Goal: Obtain resource: Download file/media

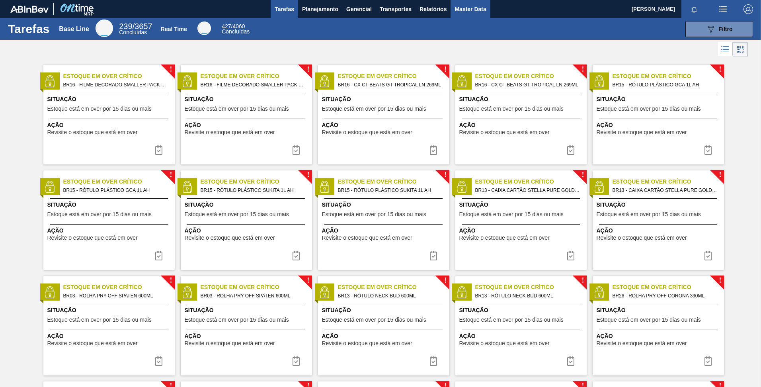
click at [470, 15] on button "Master Data" at bounding box center [469, 9] width 39 height 18
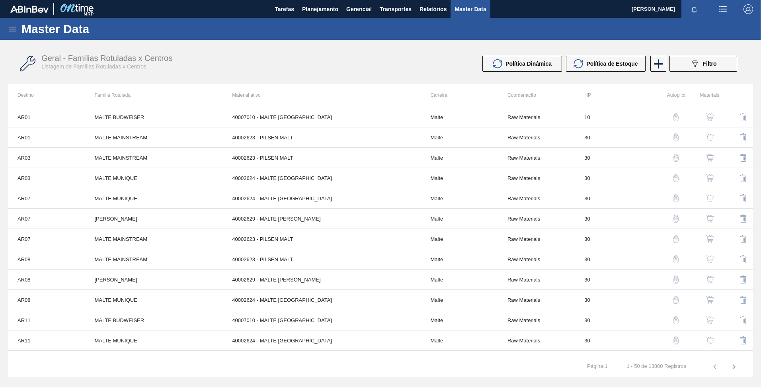
click at [14, 28] on icon at bounding box center [13, 29] width 10 height 10
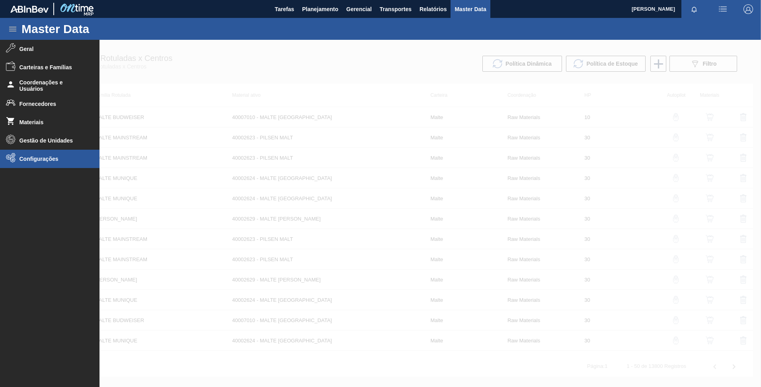
click at [45, 153] on li "Configurações" at bounding box center [49, 159] width 99 height 18
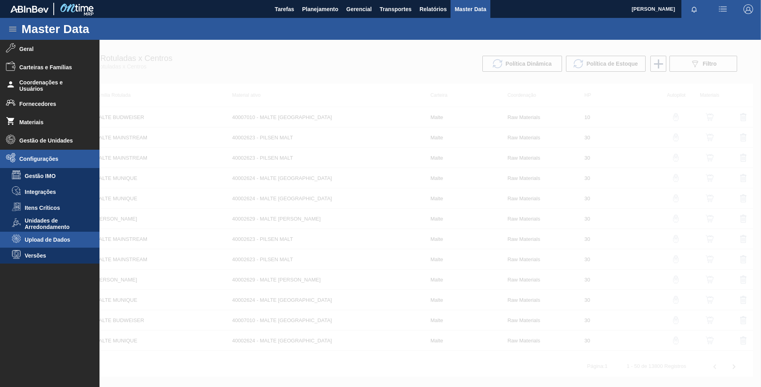
click at [58, 235] on li "Upload de Dados" at bounding box center [49, 240] width 99 height 16
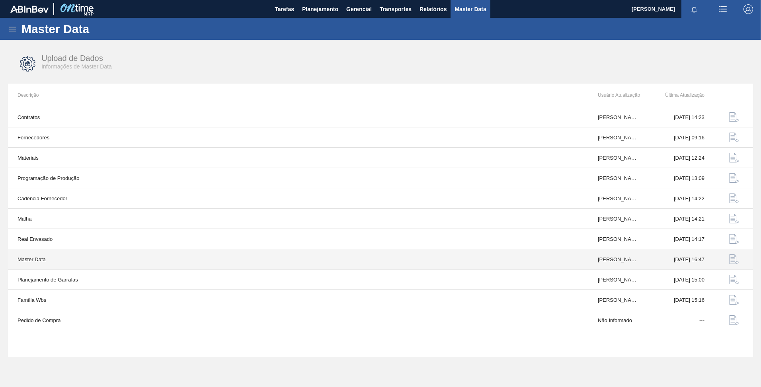
click at [733, 260] on img "button" at bounding box center [734, 259] width 10 height 10
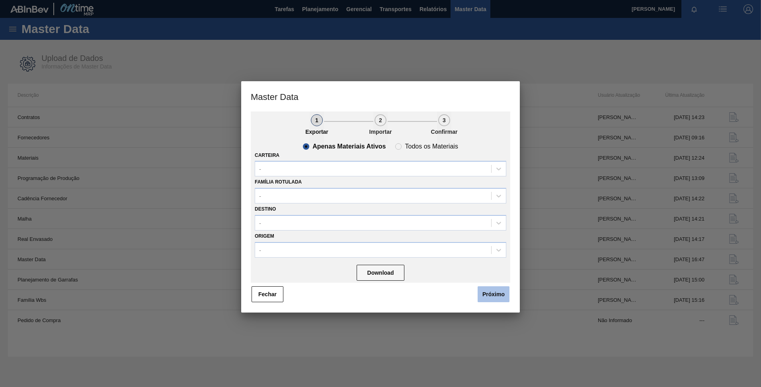
click at [492, 292] on button "Próximo" at bounding box center [493, 294] width 32 height 16
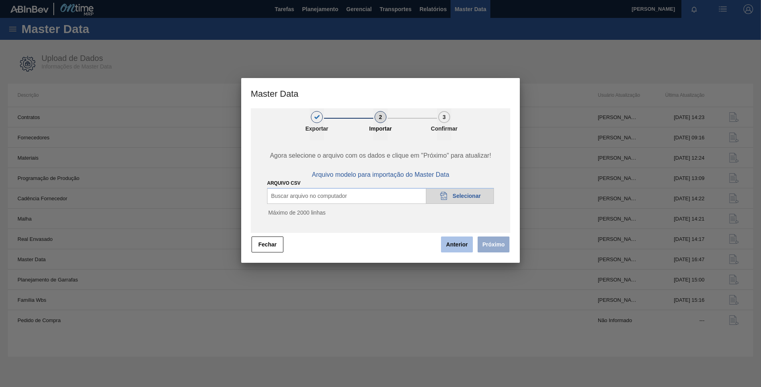
click at [455, 248] on button "Anterior" at bounding box center [457, 244] width 32 height 16
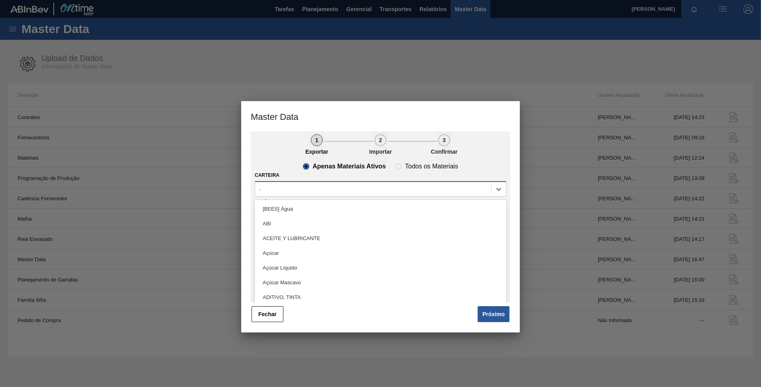
click at [322, 186] on div "-" at bounding box center [373, 189] width 236 height 12
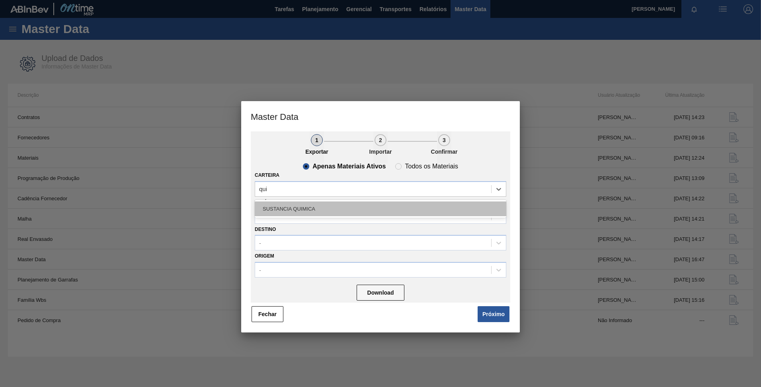
type input "qu"
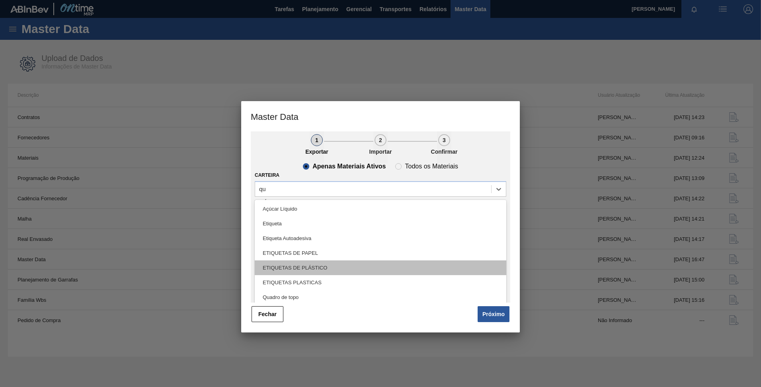
scroll to position [31, 0]
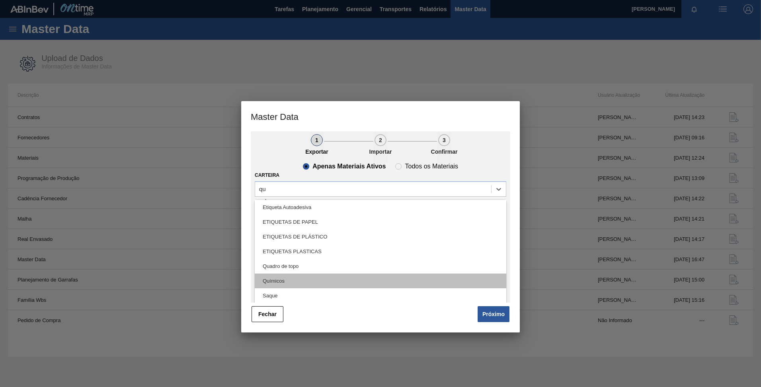
click at [295, 280] on div "Químicos" at bounding box center [380, 280] width 251 height 15
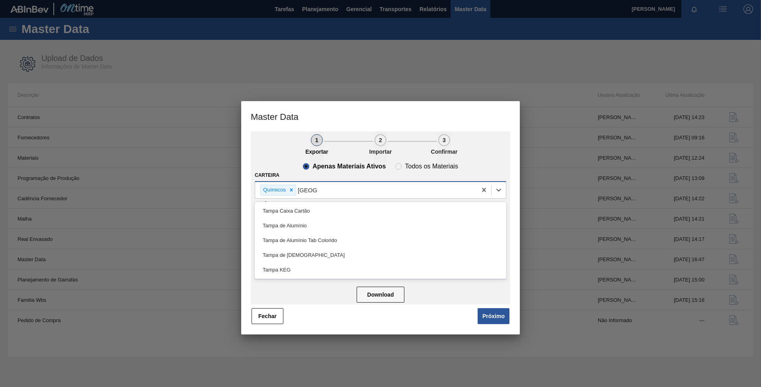
type input "tampa c"
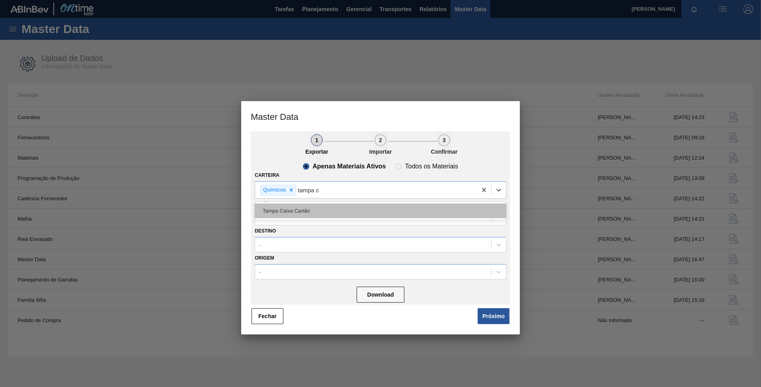
click at [334, 207] on div "Tampa Caixa Cartão" at bounding box center [380, 210] width 251 height 15
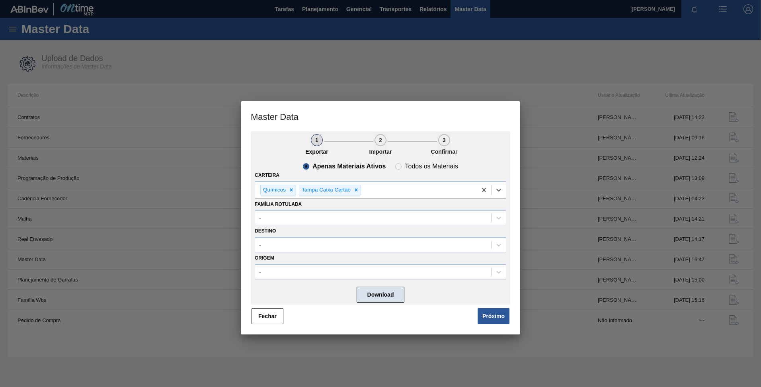
click at [382, 294] on button "Download" at bounding box center [380, 294] width 48 height 16
click at [489, 311] on button "Próximo" at bounding box center [493, 316] width 32 height 16
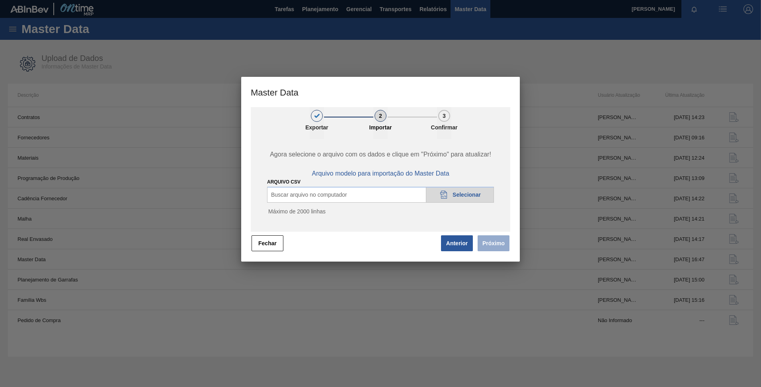
click at [461, 196] on span "Selecionar" at bounding box center [466, 194] width 28 height 6
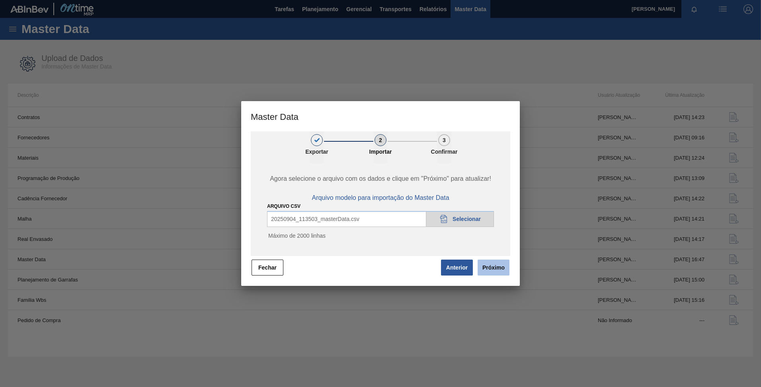
click at [495, 269] on button "Próximo" at bounding box center [493, 267] width 32 height 16
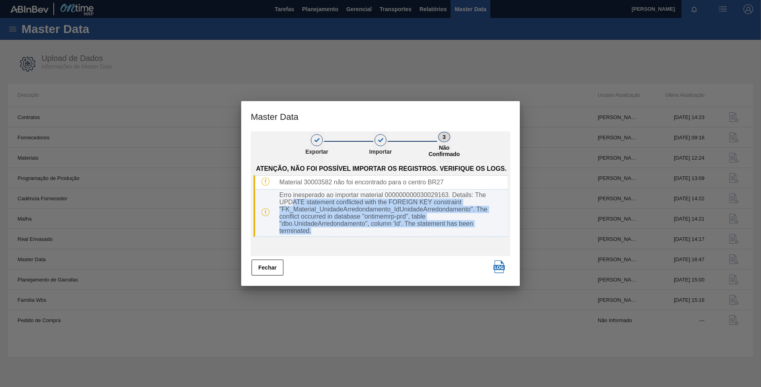
drag, startPoint x: 292, startPoint y: 200, endPoint x: 427, endPoint y: 229, distance: 137.8
click at [428, 229] on div "Erro inesperado ao importar material 000000000030029163. Details: The UPDATE st…" at bounding box center [391, 212] width 231 height 43
click at [274, 271] on button "Fechar" at bounding box center [267, 267] width 32 height 16
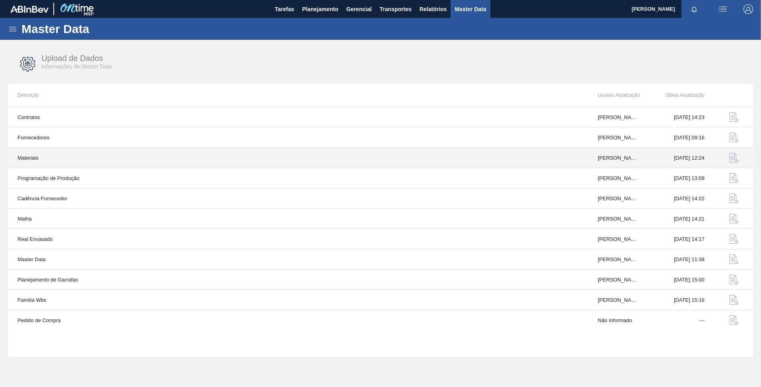
click at [734, 156] on img "button" at bounding box center [734, 158] width 10 height 10
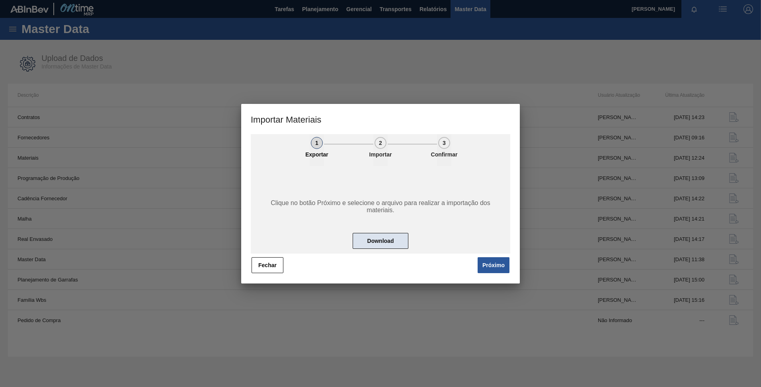
click at [378, 243] on button "Download" at bounding box center [380, 241] width 56 height 16
drag, startPoint x: 490, startPoint y: 261, endPoint x: 481, endPoint y: 254, distance: 11.3
click at [490, 261] on button "Próximo" at bounding box center [493, 265] width 32 height 16
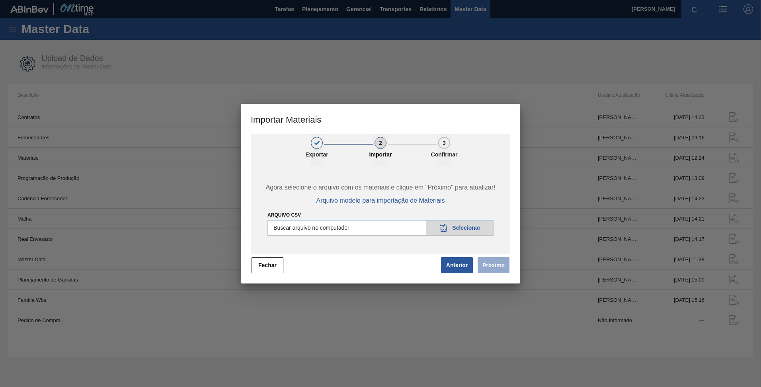
click at [471, 228] on input "Arquivo CSV" at bounding box center [380, 228] width 226 height 16
type input "C:\fakepath\20250904_113921_materials.csv"
click at [498, 268] on button "Próximo" at bounding box center [493, 265] width 32 height 16
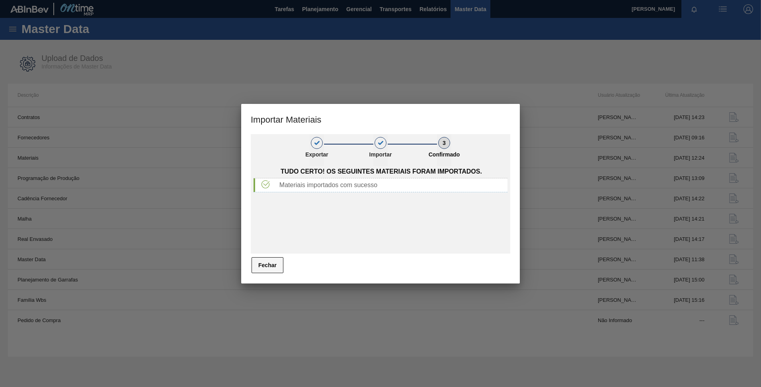
click at [269, 267] on button "Fechar" at bounding box center [267, 265] width 32 height 16
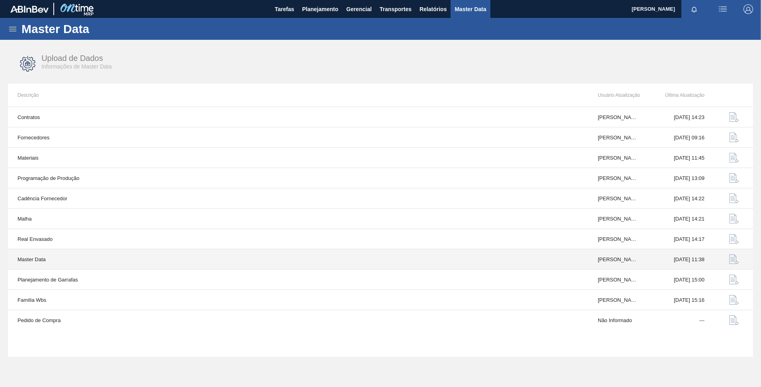
click at [730, 259] on img "button" at bounding box center [734, 259] width 10 height 10
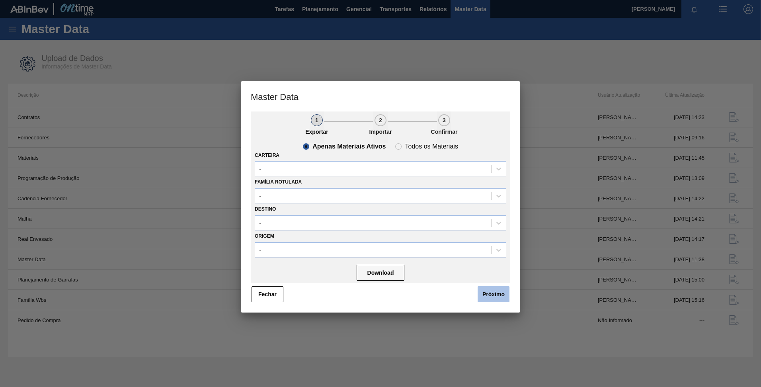
click at [493, 296] on button "Próximo" at bounding box center [493, 294] width 32 height 16
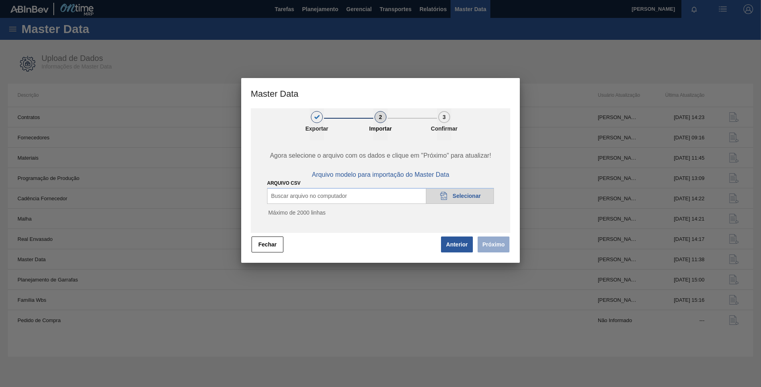
click at [455, 197] on span "Selecionar" at bounding box center [466, 196] width 28 height 6
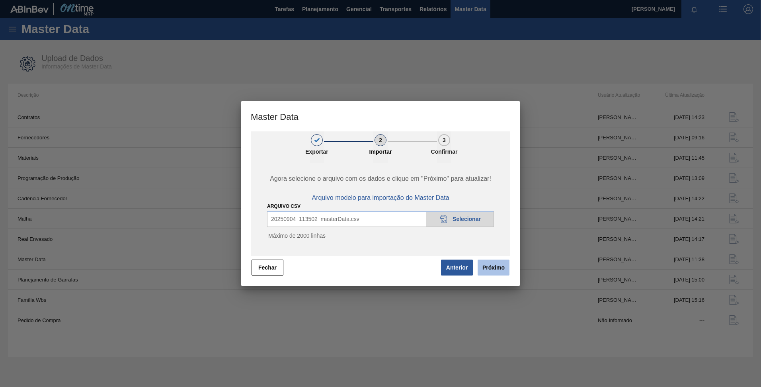
click at [506, 271] on button "Próximo" at bounding box center [493, 267] width 32 height 16
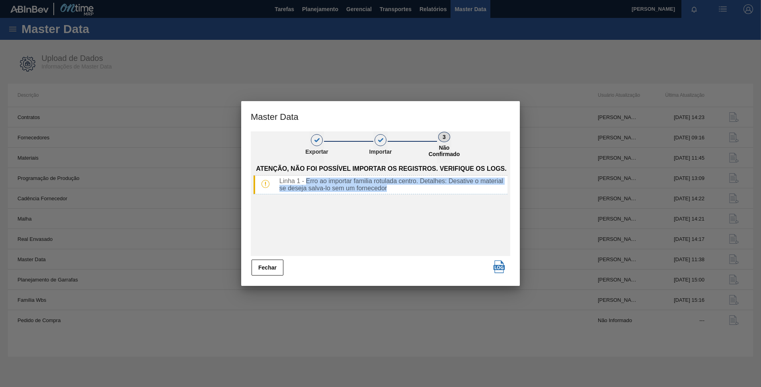
drag, startPoint x: 305, startPoint y: 182, endPoint x: 391, endPoint y: 197, distance: 87.6
click at [391, 197] on div "Atenção, não foi possível importar os registros. Verifique os logs. Linha 1 - E…" at bounding box center [380, 209] width 259 height 93
click at [328, 200] on div "Atenção, não foi possível importar os registros. Verifique os logs. Linha 1 - E…" at bounding box center [380, 209] width 259 height 93
drag, startPoint x: 321, startPoint y: 181, endPoint x: 402, endPoint y: 179, distance: 80.8
click at [402, 179] on div "Linha 1 - Erro ao importar familia rotulada centro. Detalhes: Desative o materi…" at bounding box center [391, 184] width 231 height 14
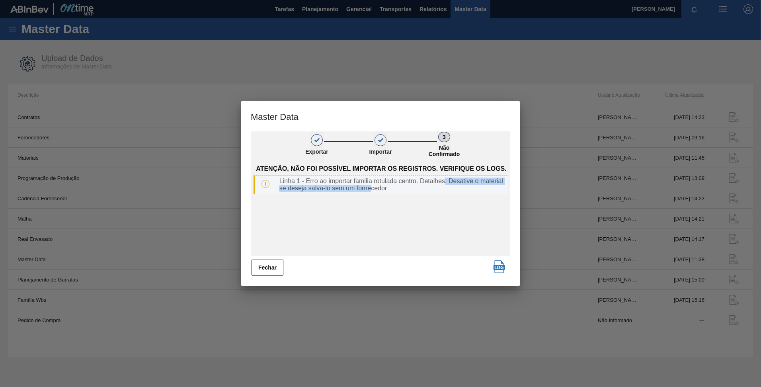
drag, startPoint x: 446, startPoint y: 181, endPoint x: 370, endPoint y: 193, distance: 76.9
click at [370, 193] on div "Linha 1 - Erro ao importar familia rotulada centro. Detalhes: Desative o materi…" at bounding box center [380, 184] width 254 height 19
click at [267, 271] on button "Fechar" at bounding box center [267, 267] width 32 height 16
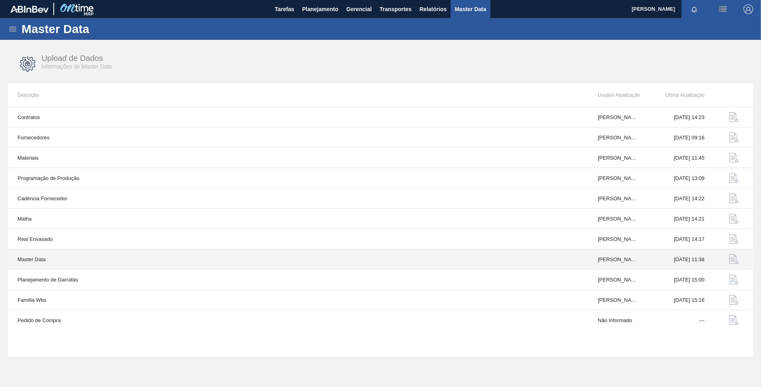
click at [727, 261] on button "button" at bounding box center [733, 258] width 19 height 19
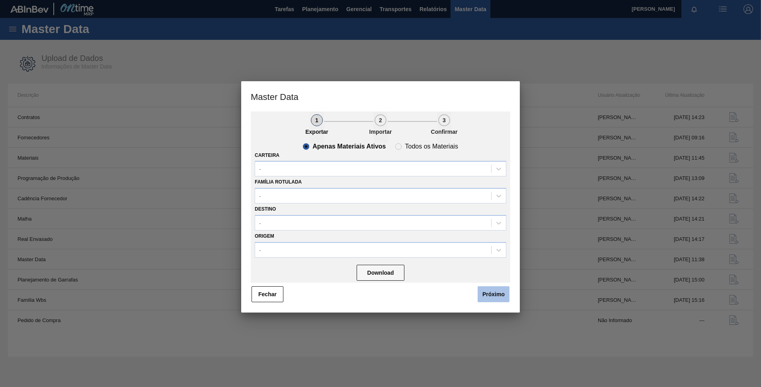
click at [501, 294] on button "Próximo" at bounding box center [493, 294] width 32 height 16
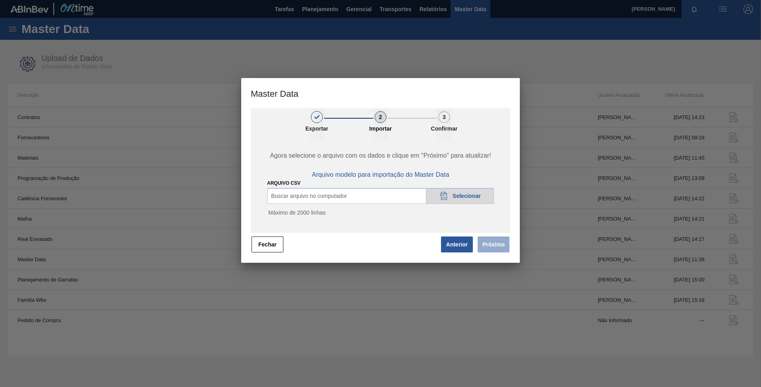
click at [461, 200] on div "20DAD902-3625-4257-8FDA-0C0CB19E2A3D Selecionar" at bounding box center [460, 196] width 68 height 16
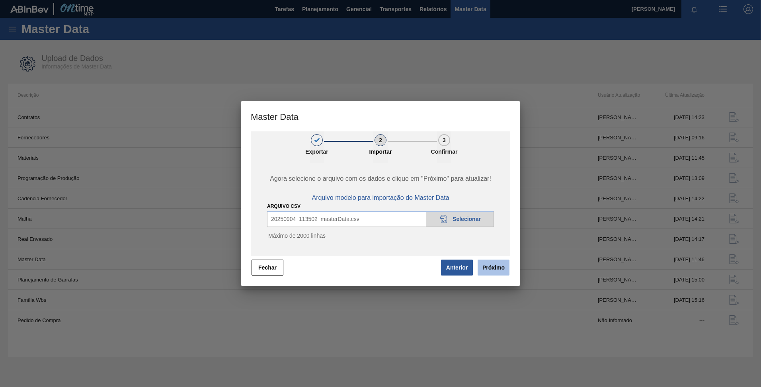
click at [499, 267] on button "Próximo" at bounding box center [493, 267] width 32 height 16
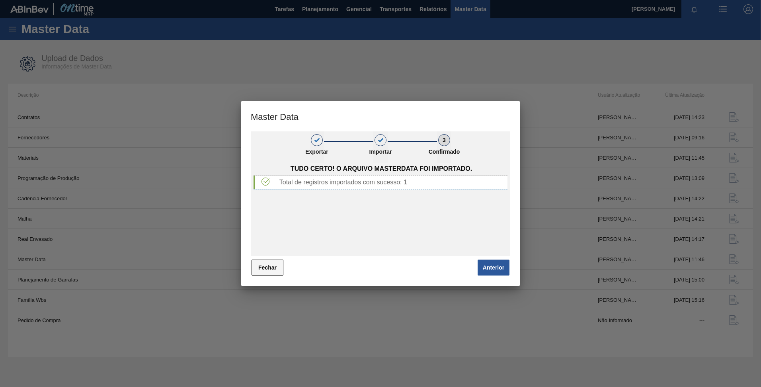
click at [279, 266] on button "Fechar" at bounding box center [267, 267] width 32 height 16
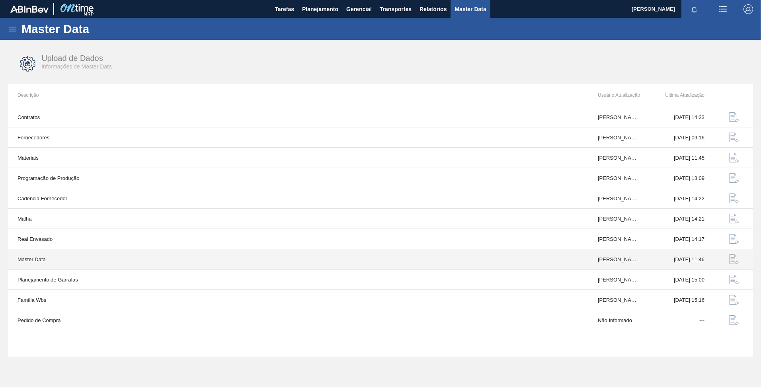
click at [732, 259] on img "button" at bounding box center [734, 259] width 10 height 10
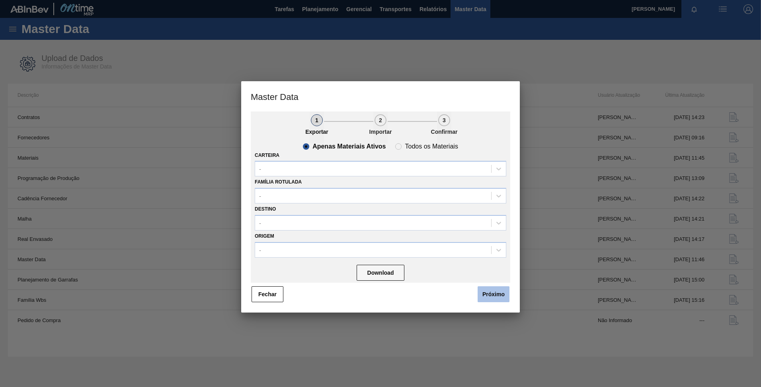
click at [488, 289] on button "Próximo" at bounding box center [493, 294] width 32 height 16
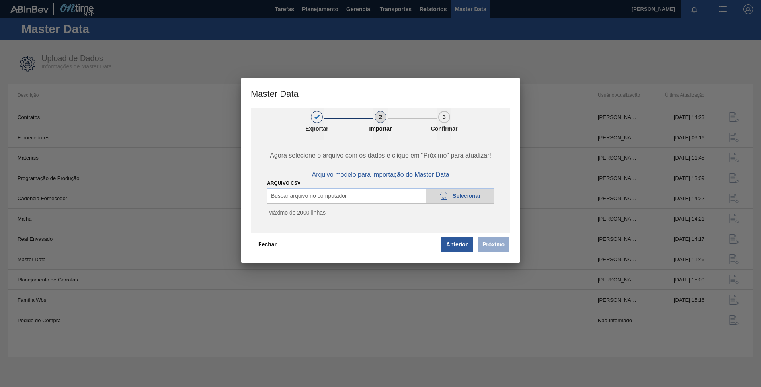
click at [459, 197] on span "Selecionar" at bounding box center [466, 196] width 28 height 6
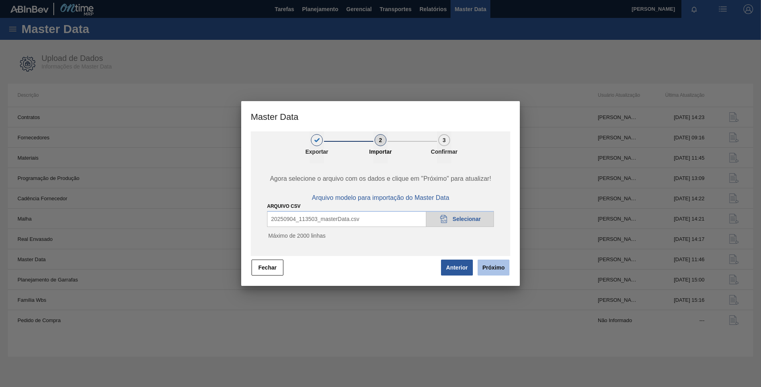
click at [494, 265] on button "Próximo" at bounding box center [493, 267] width 32 height 16
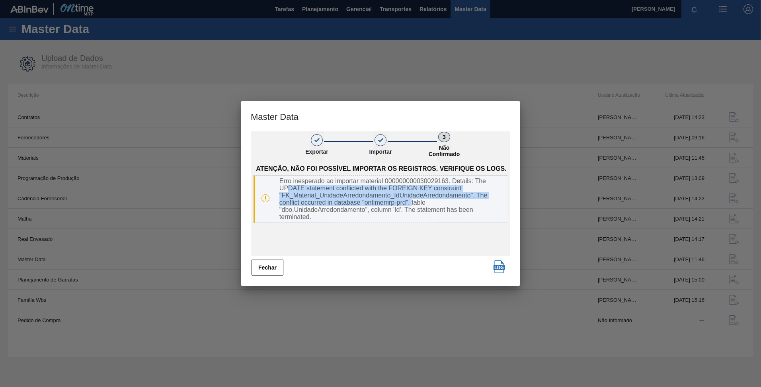
drag, startPoint x: 287, startPoint y: 188, endPoint x: 412, endPoint y: 202, distance: 125.6
click at [412, 202] on div "Erro inesperado ao importar material 000000000030029163. Details: The UPDATE st…" at bounding box center [391, 198] width 231 height 43
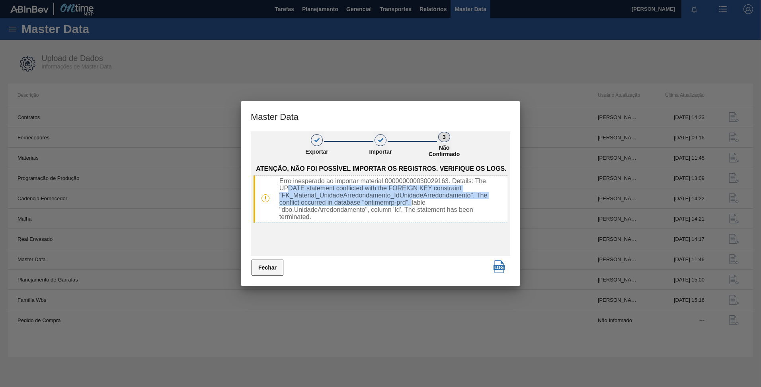
click at [258, 269] on button "Fechar" at bounding box center [267, 267] width 32 height 16
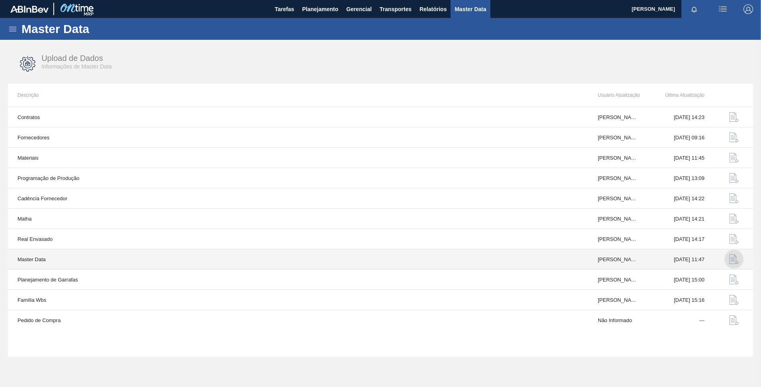
click at [732, 258] on img "button" at bounding box center [734, 259] width 10 height 10
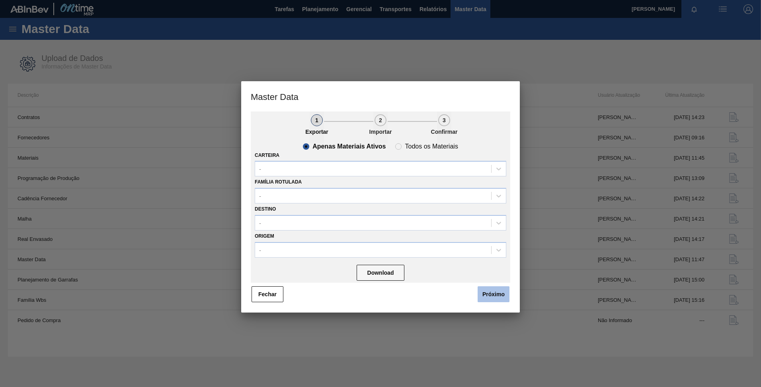
click at [505, 290] on button "Próximo" at bounding box center [493, 294] width 32 height 16
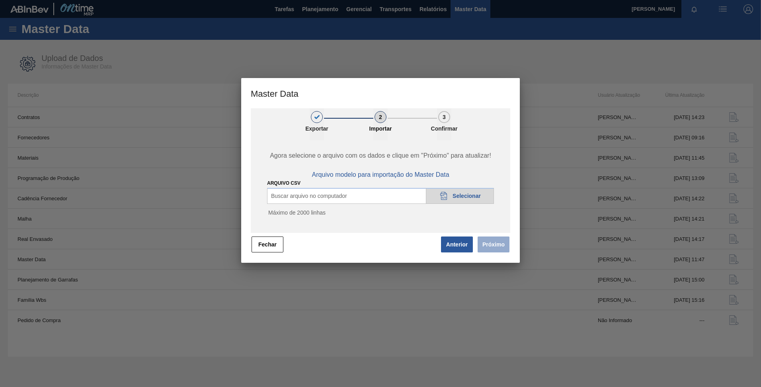
click at [448, 191] on icon "20DAD902-3625-4257-8FDA-0C0CB19E2A3D" at bounding box center [444, 196] width 10 height 10
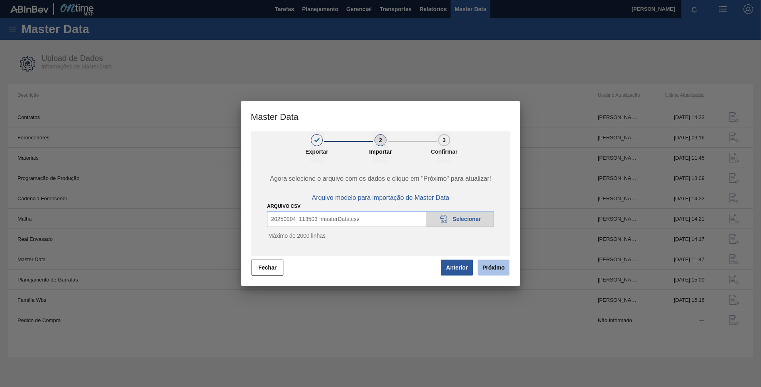
click at [498, 262] on button "Próximo" at bounding box center [493, 267] width 32 height 16
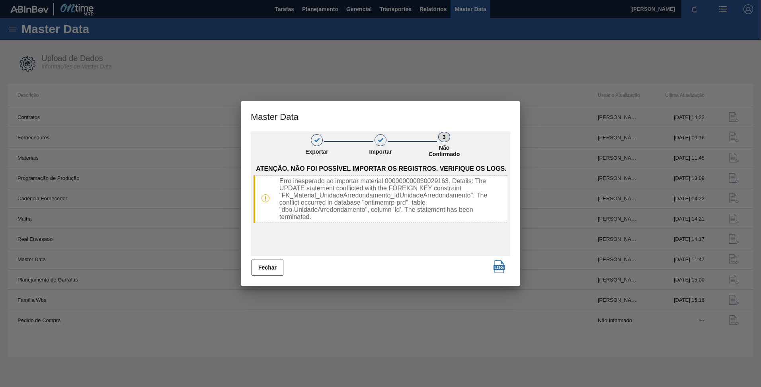
click at [257, 268] on button "Fechar" at bounding box center [267, 267] width 32 height 16
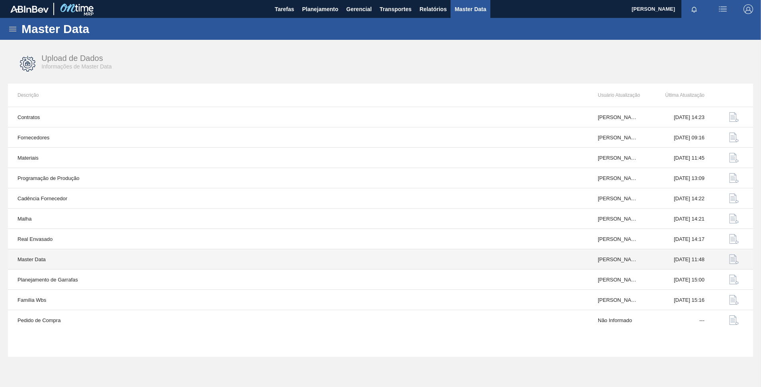
click at [736, 261] on img "button" at bounding box center [734, 259] width 10 height 10
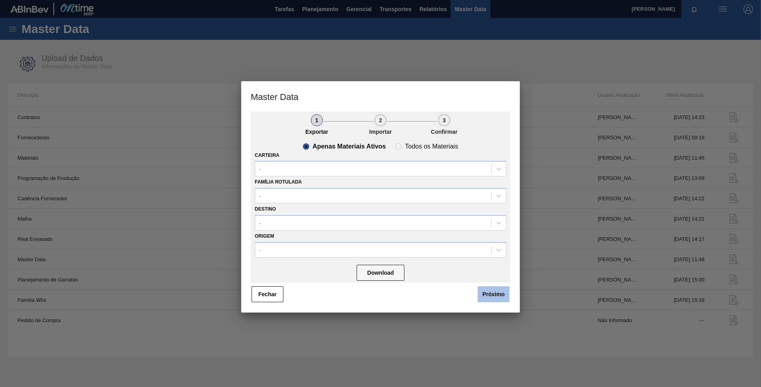
click at [485, 289] on button "Próximo" at bounding box center [493, 294] width 32 height 16
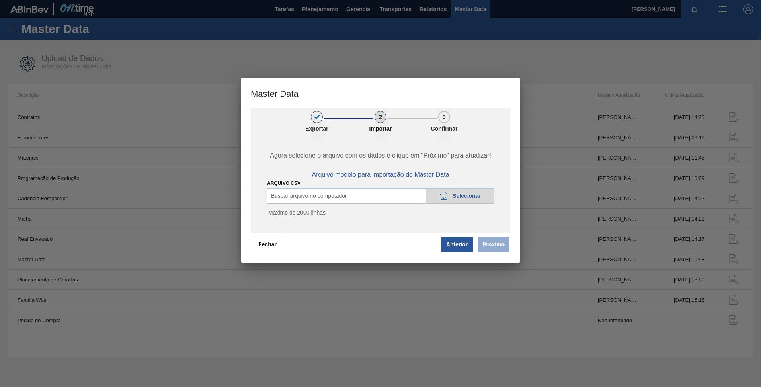
click at [456, 194] on span "Selecionar" at bounding box center [466, 196] width 28 height 6
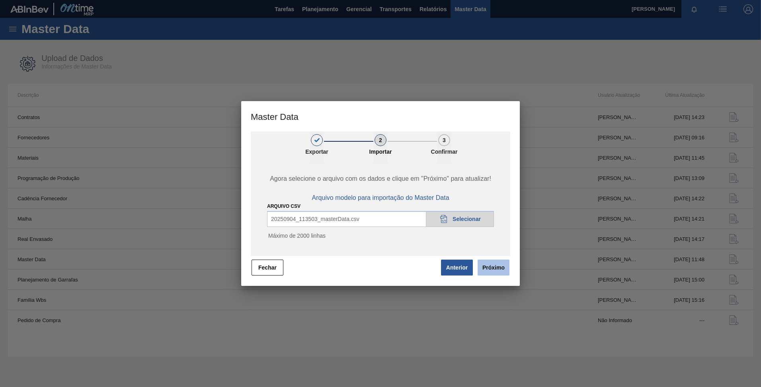
click at [500, 260] on button "Próximo" at bounding box center [493, 267] width 32 height 16
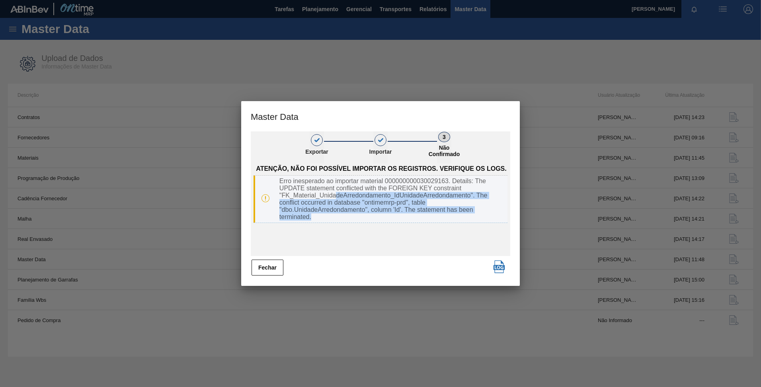
drag, startPoint x: 337, startPoint y: 195, endPoint x: 417, endPoint y: 216, distance: 83.0
click at [417, 216] on div "Erro inesperado ao importar material 000000000030029163. Details: The UPDATE st…" at bounding box center [391, 198] width 231 height 43
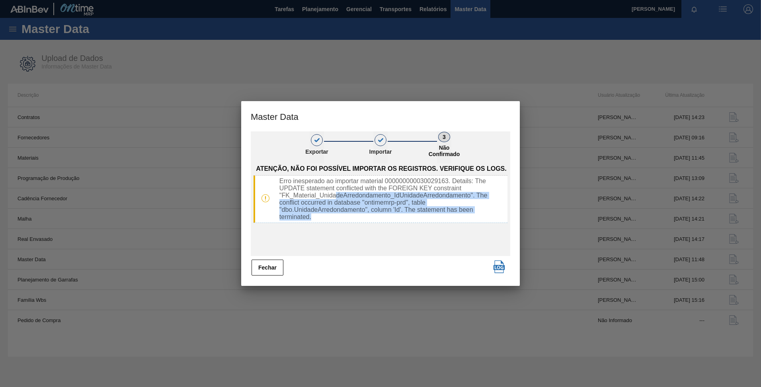
click at [263, 267] on button "Fechar" at bounding box center [267, 267] width 32 height 16
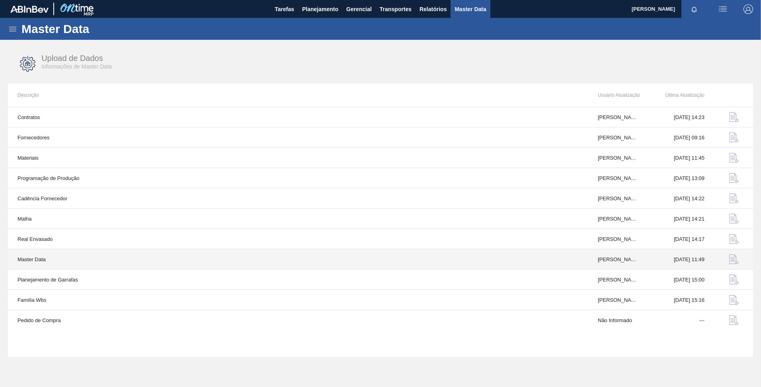
click at [730, 260] on img "button" at bounding box center [734, 259] width 10 height 10
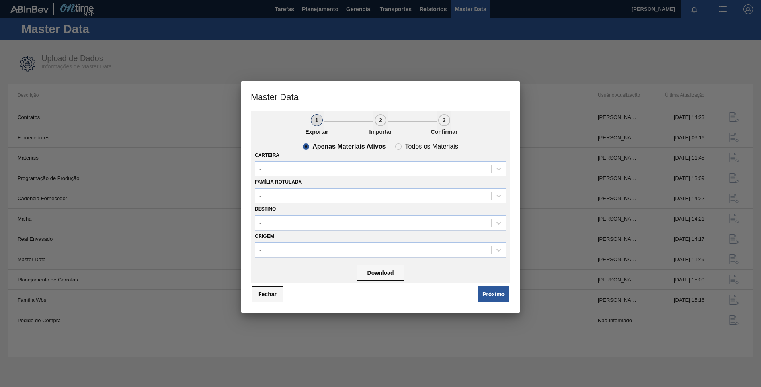
click at [270, 294] on button "Fechar" at bounding box center [267, 294] width 32 height 16
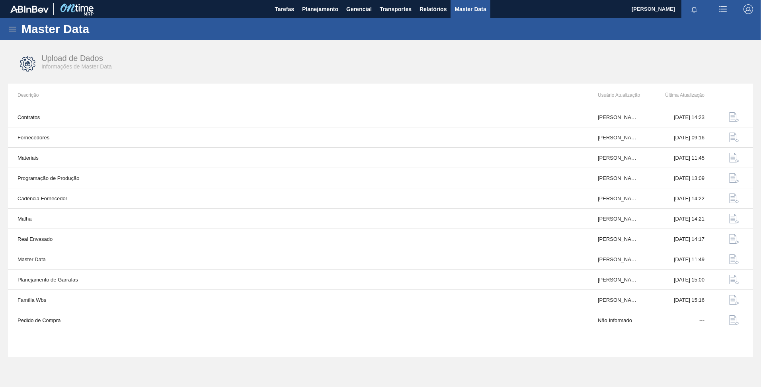
click at [8, 33] on icon at bounding box center [13, 29] width 10 height 10
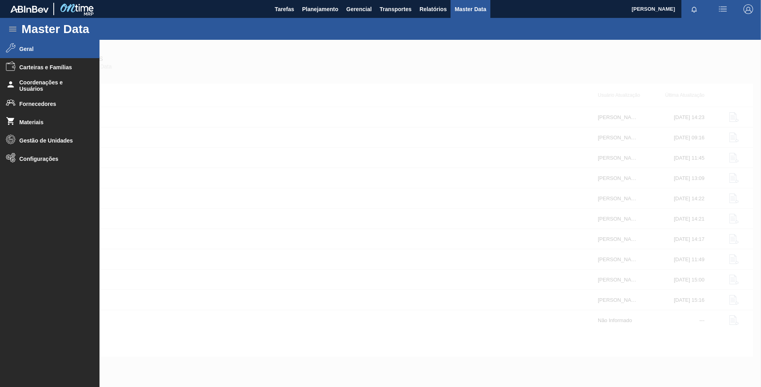
click at [40, 49] on span "Geral" at bounding box center [52, 49] width 66 height 6
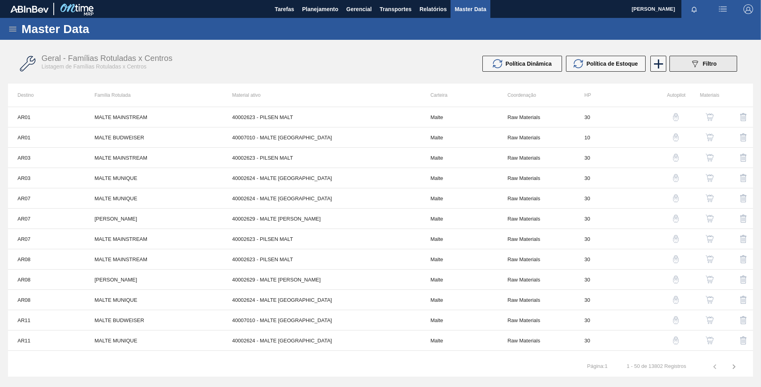
click at [685, 59] on button "089F7B8B-B2A5-4AFE-B5C0-19BA573D28AC Filtro" at bounding box center [703, 64] width 68 height 16
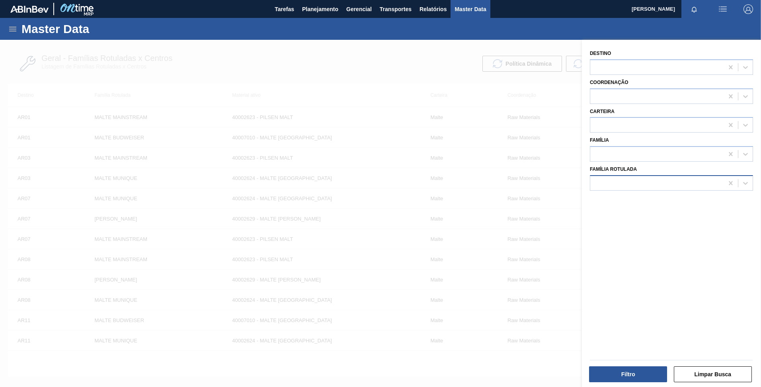
click at [707, 182] on div at bounding box center [656, 183] width 133 height 12
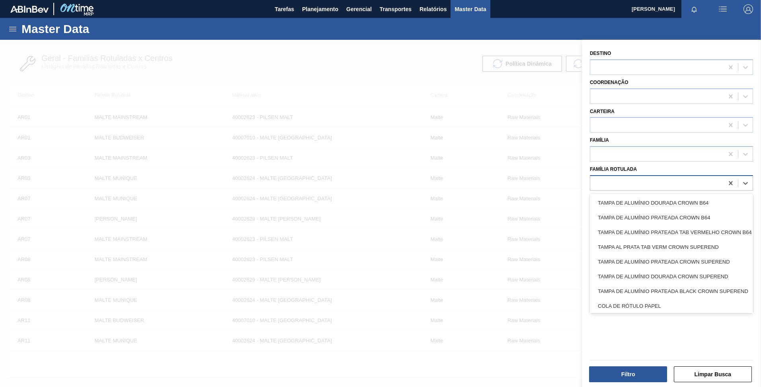
paste Rotulada "TAMPA CX CT PINK LEMONADE C GAS"
type Rotulada "TAMPA CX CT PINK LEMONADE C GAS"
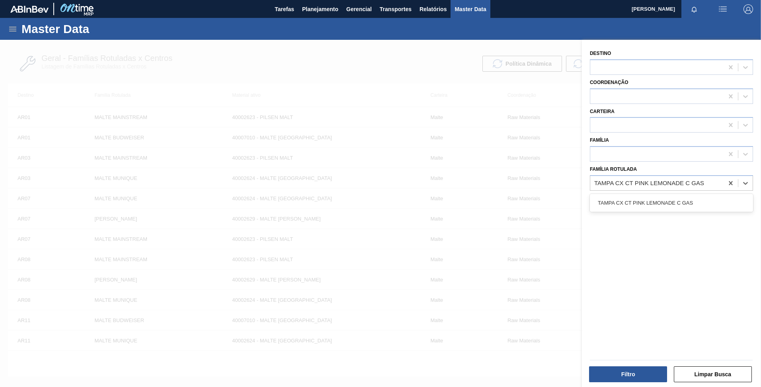
click at [687, 197] on div "TAMPA CX CT PINK LEMONADE C GAS" at bounding box center [671, 202] width 163 height 15
click at [633, 375] on button "Filtro" at bounding box center [628, 374] width 78 height 16
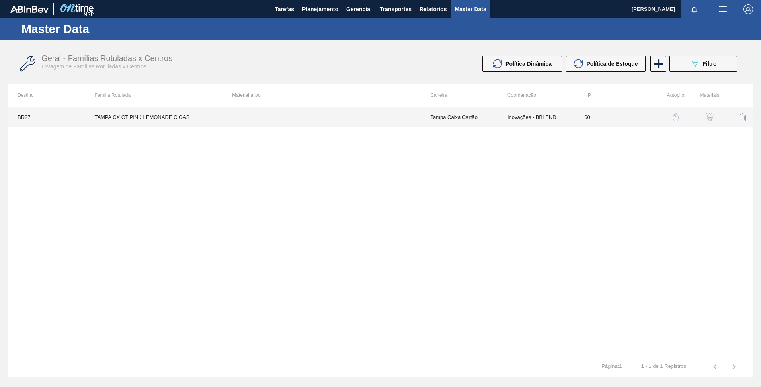
click at [346, 119] on td at bounding box center [321, 117] width 198 height 20
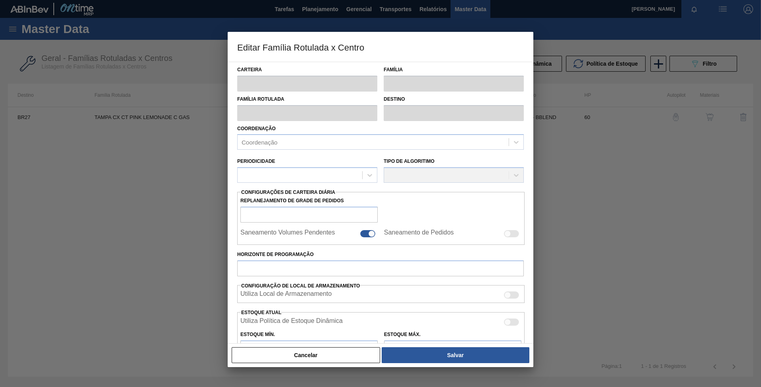
type input "Tampa Caixa Cartão"
type input "TAMPA CX CT PINK LEMONADE C GAS"
type input "BR27 - [GEOGRAPHIC_DATA]"
type input "60"
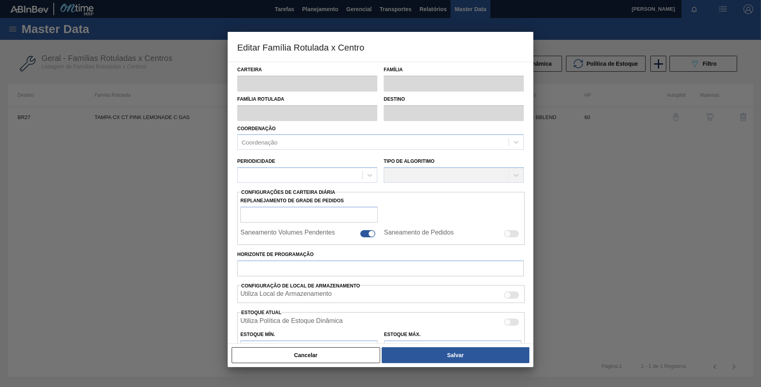
type input "0"
type input "100"
type input "0,000"
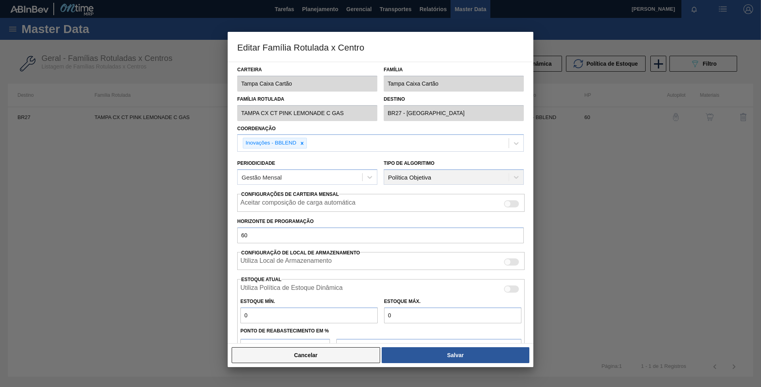
click at [325, 354] on button "Cancelar" at bounding box center [306, 355] width 148 height 16
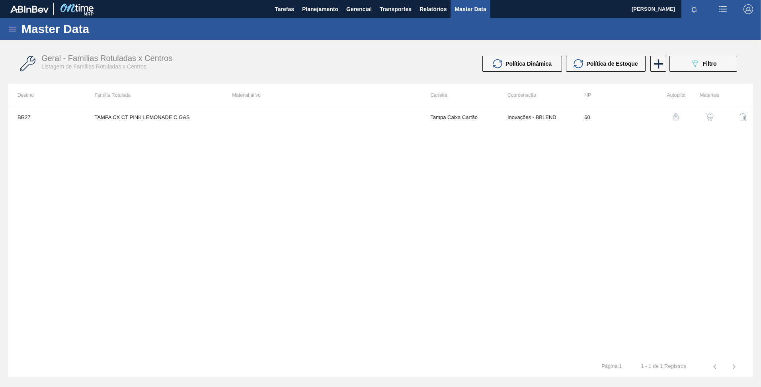
click at [708, 118] on img "button" at bounding box center [709, 117] width 8 height 8
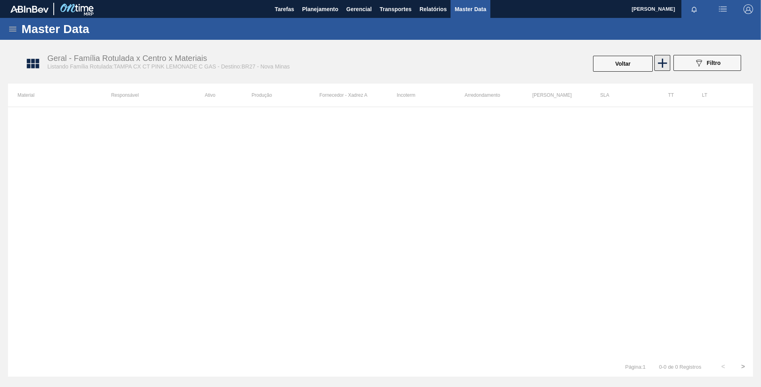
click at [666, 62] on icon at bounding box center [662, 62] width 9 height 9
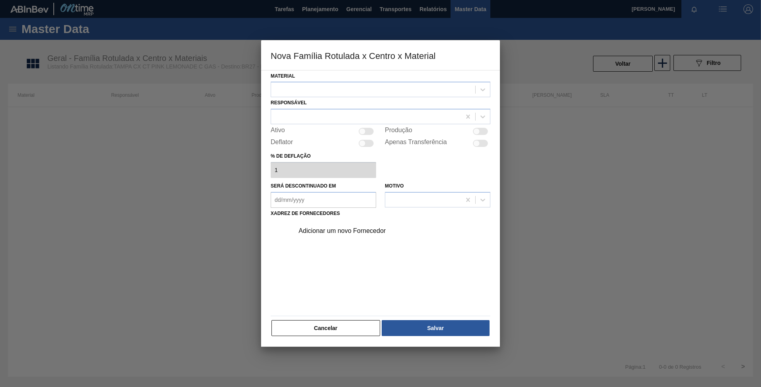
click at [373, 89] on div at bounding box center [373, 90] width 204 height 12
click at [320, 75] on div "Material Use Up and Down to choose options, press Enter to select the currently…" at bounding box center [381, 83] width 220 height 27
click at [372, 92] on div at bounding box center [373, 90] width 204 height 12
click at [349, 331] on button "Cancelar" at bounding box center [325, 328] width 109 height 16
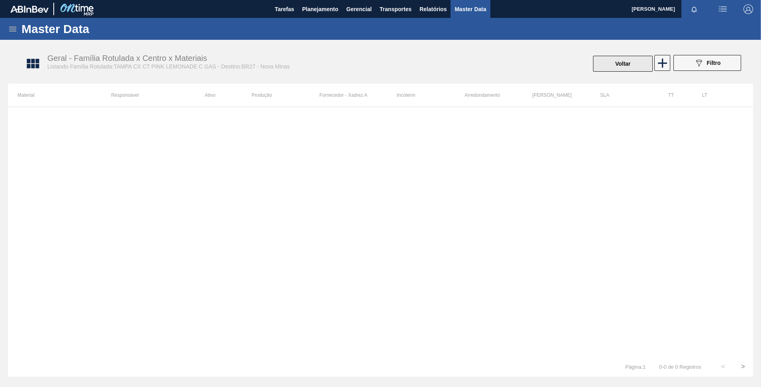
click at [634, 64] on button "Voltar" at bounding box center [623, 64] width 60 height 16
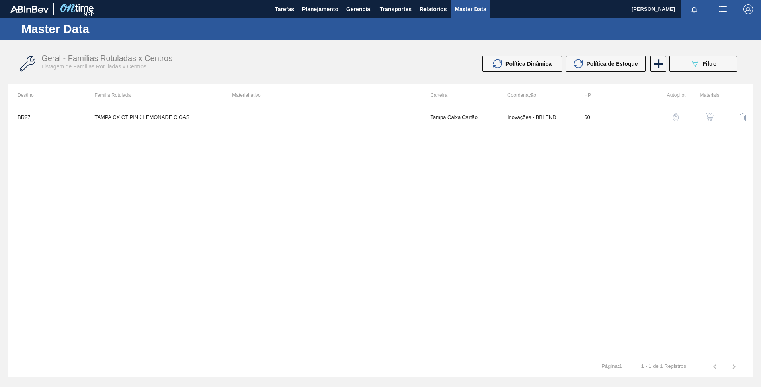
click at [11, 30] on icon at bounding box center [13, 29] width 10 height 10
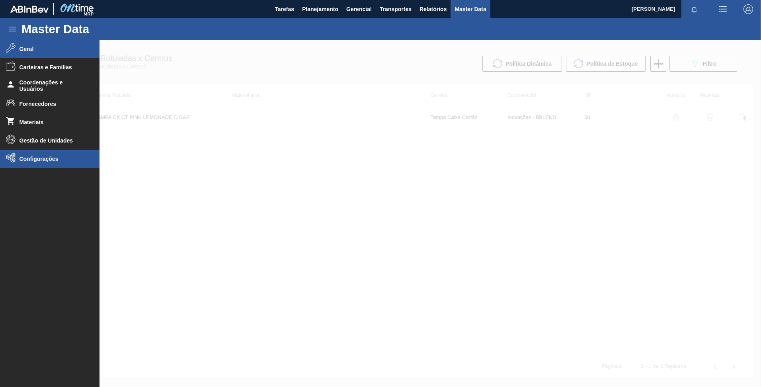
click at [60, 160] on span "Configurações" at bounding box center [52, 159] width 66 height 6
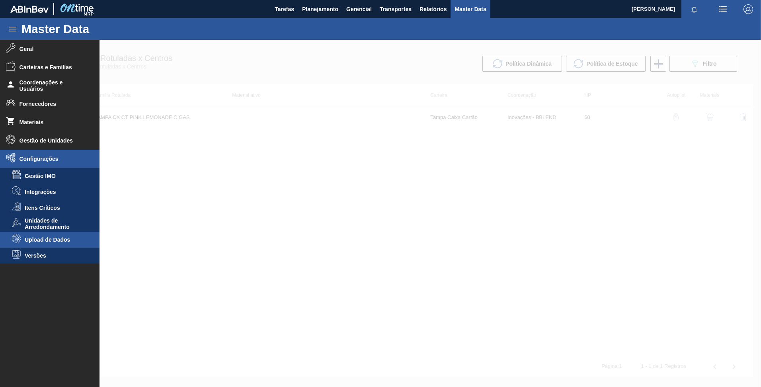
click at [56, 237] on span "Upload de Dados" at bounding box center [55, 239] width 61 height 6
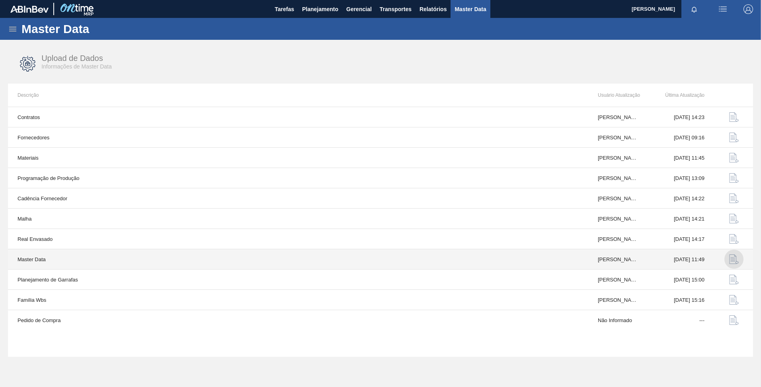
click at [730, 262] on img "button" at bounding box center [734, 259] width 10 height 10
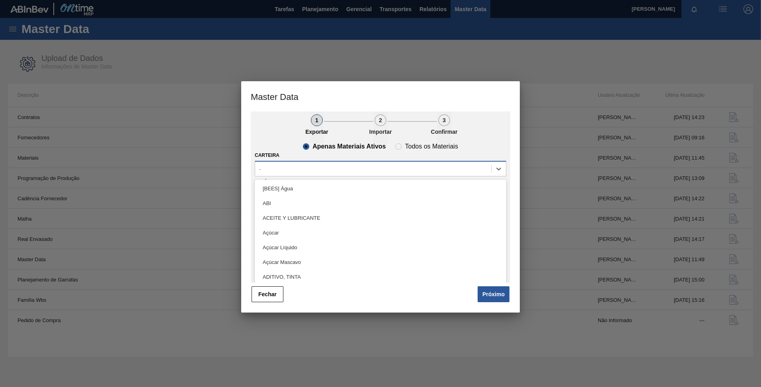
click at [359, 173] on div "-" at bounding box center [373, 169] width 236 height 12
type input "[GEOGRAPHIC_DATA]"
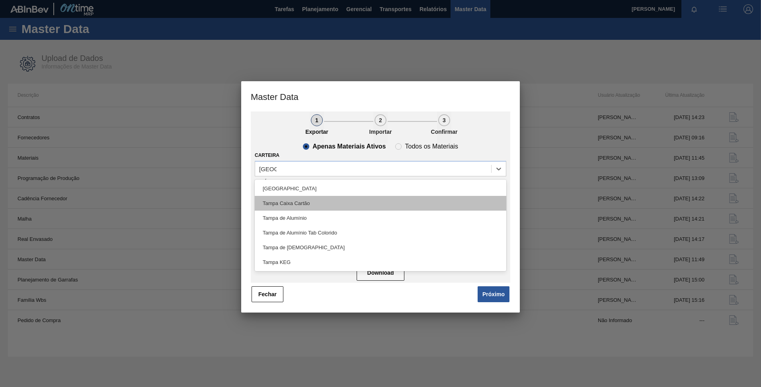
click at [298, 200] on div "Tampa Caixa Cartão" at bounding box center [380, 203] width 251 height 15
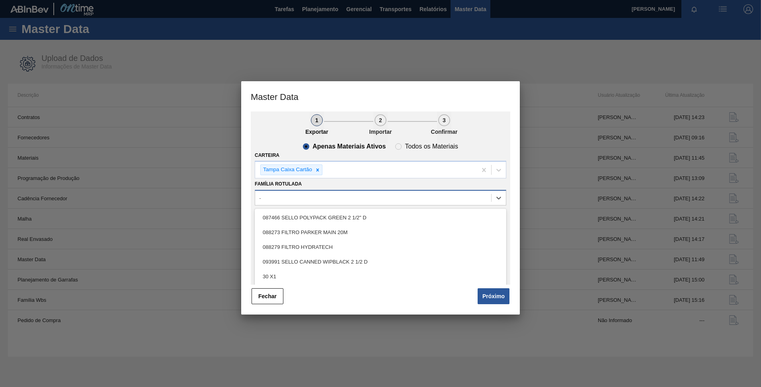
click at [298, 198] on div "-" at bounding box center [373, 198] width 236 height 12
paste Rotulada "TAMPA CX CT PINK LEMONADE C GAS"
type Rotulada "TAMPA CX CT PINK LEMONADE C GAS"
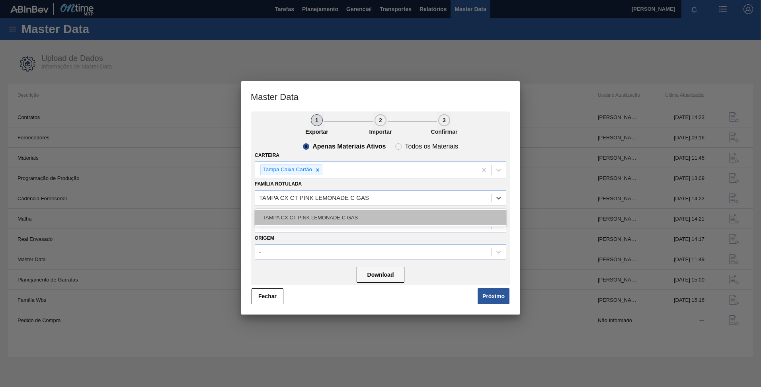
click at [307, 215] on div "TAMPA CX CT PINK LEMONADE C GAS" at bounding box center [380, 217] width 251 height 15
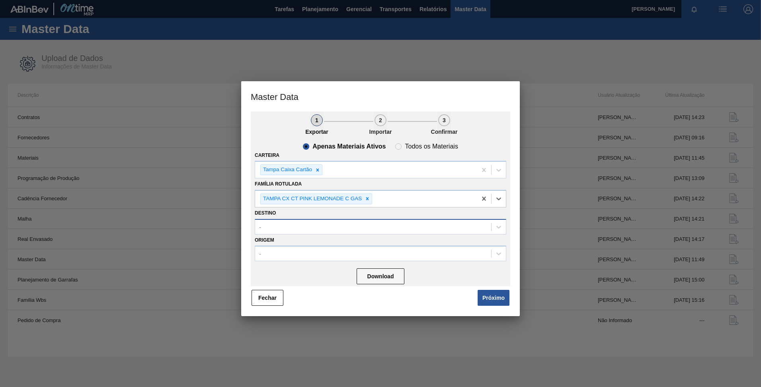
click at [291, 234] on div "-" at bounding box center [380, 227] width 251 height 16
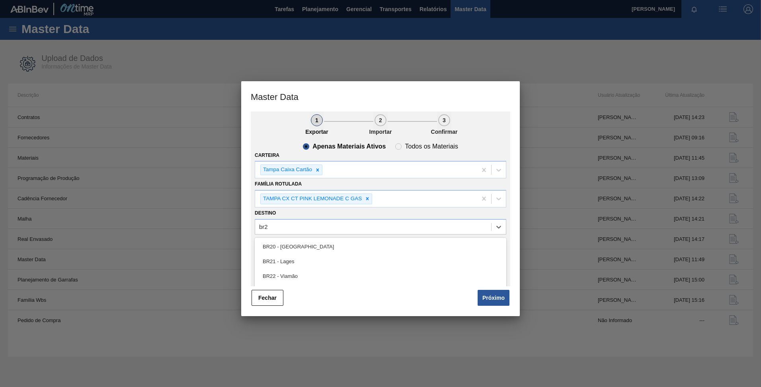
type input "br27"
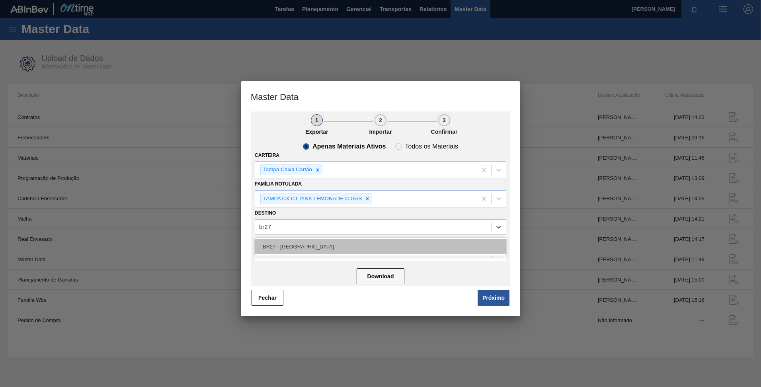
click at [313, 244] on div "BR27 - [GEOGRAPHIC_DATA]" at bounding box center [380, 246] width 251 height 15
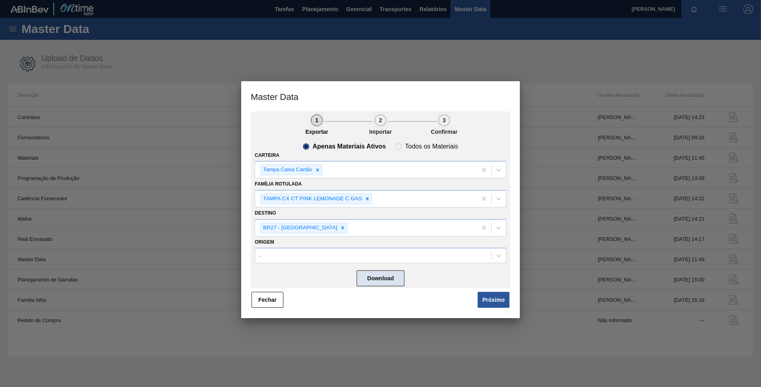
click at [378, 282] on button "Download" at bounding box center [380, 278] width 48 height 16
click at [492, 296] on button "Próximo" at bounding box center [493, 300] width 32 height 16
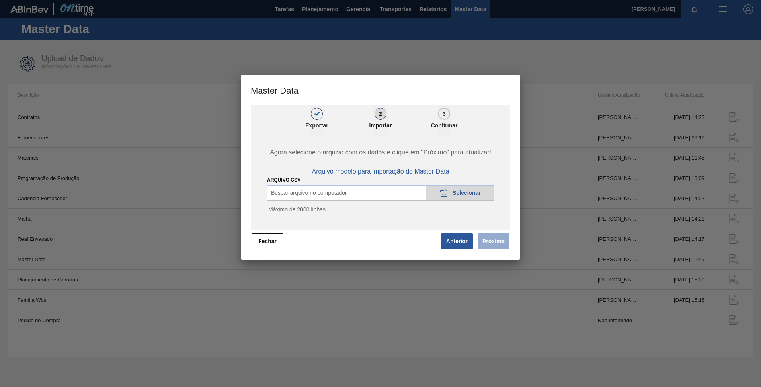
click at [464, 192] on span "Selecionar" at bounding box center [466, 192] width 28 height 6
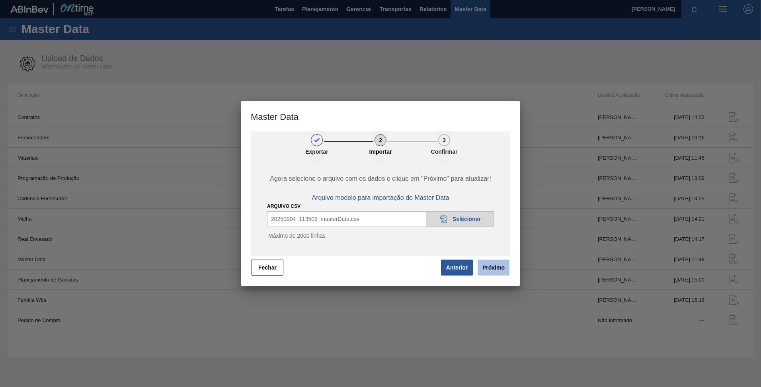
click at [495, 264] on button "Próximo" at bounding box center [493, 267] width 32 height 16
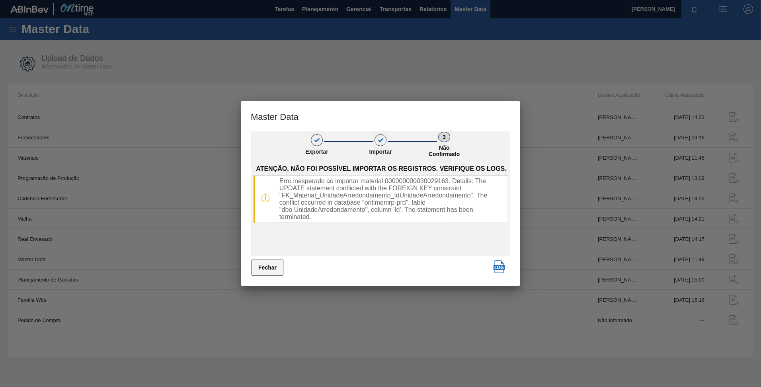
click at [278, 271] on button "Fechar" at bounding box center [267, 267] width 32 height 16
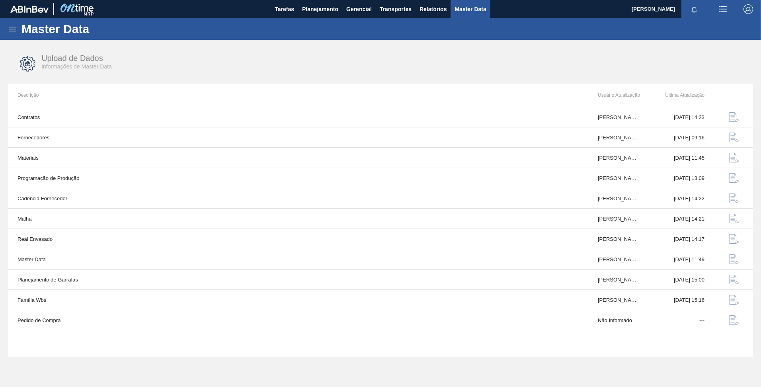
click at [463, 9] on span "Master Data" at bounding box center [469, 9] width 31 height 10
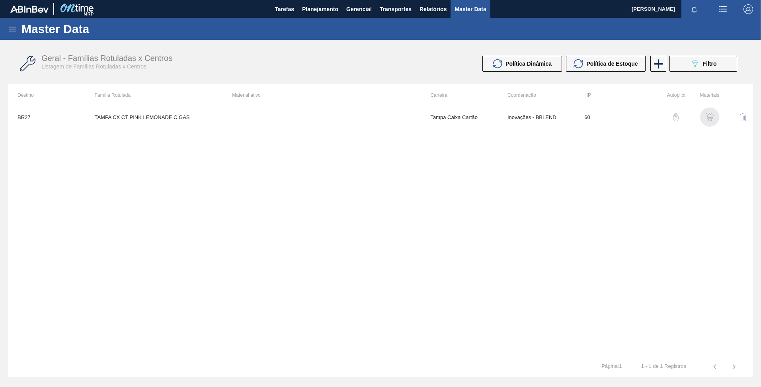
click at [710, 117] on img "button" at bounding box center [709, 117] width 8 height 8
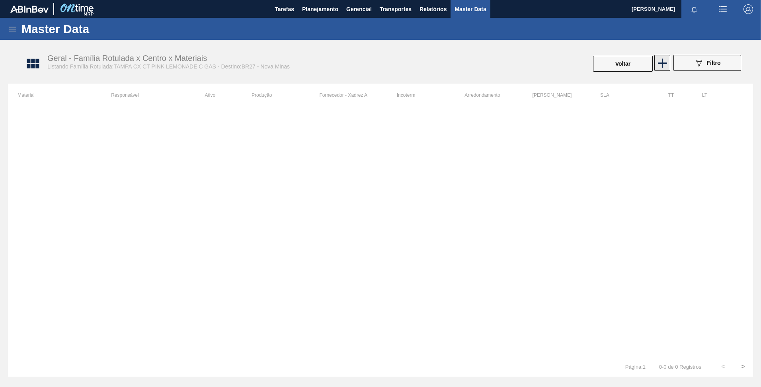
click at [656, 62] on icon at bounding box center [662, 63] width 16 height 16
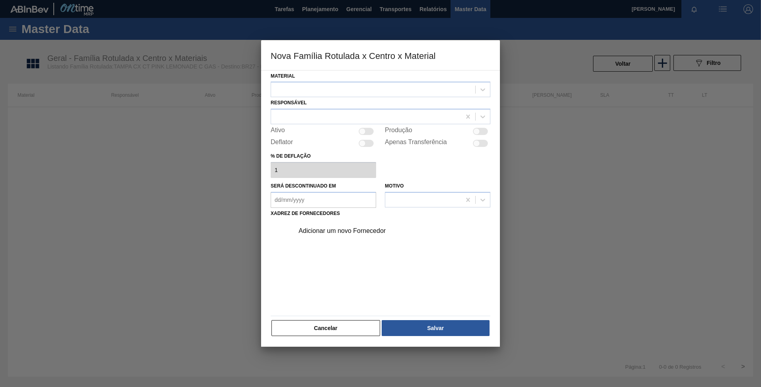
drag, startPoint x: 354, startPoint y: 98, endPoint x: 349, endPoint y: 97, distance: 4.8
click at [353, 98] on div "Responsável" at bounding box center [381, 110] width 220 height 27
click at [336, 91] on div at bounding box center [373, 90] width 204 height 12
click at [311, 329] on button "Cancelar" at bounding box center [325, 328] width 109 height 16
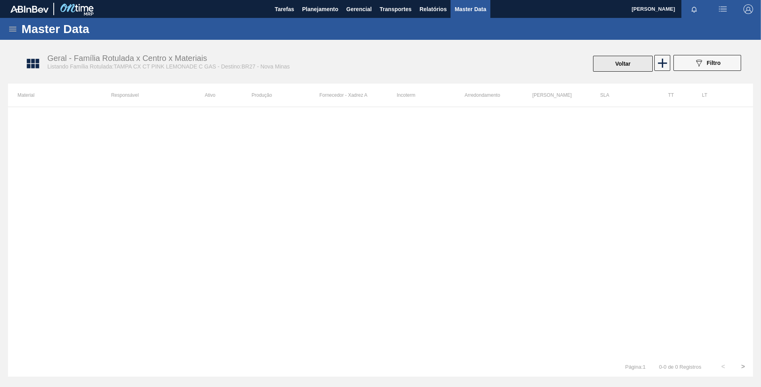
click at [596, 65] on button "Voltar" at bounding box center [623, 64] width 60 height 16
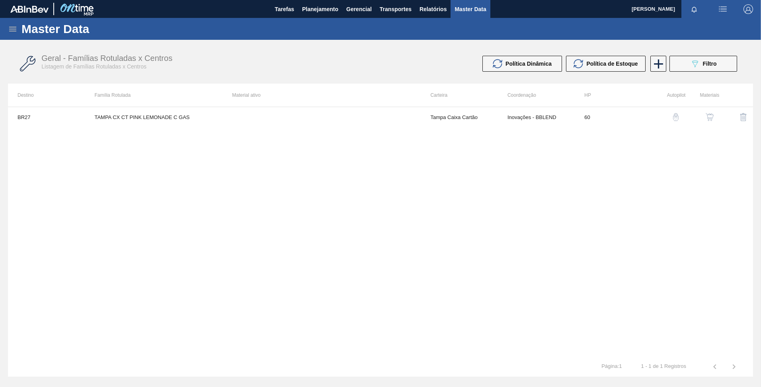
click at [16, 29] on icon at bounding box center [12, 29] width 7 height 5
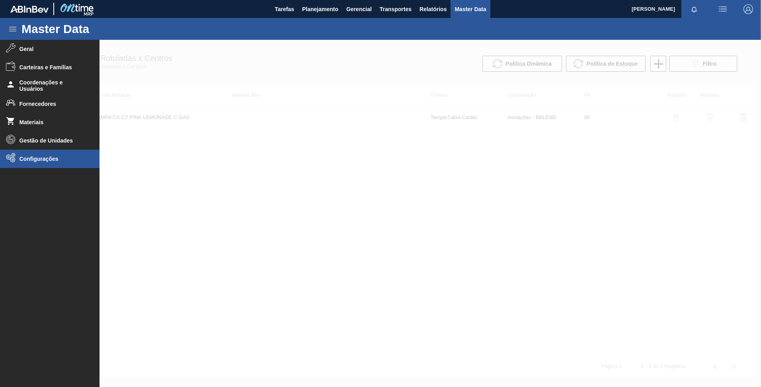
click at [47, 158] on span "Configurações" at bounding box center [52, 159] width 66 height 6
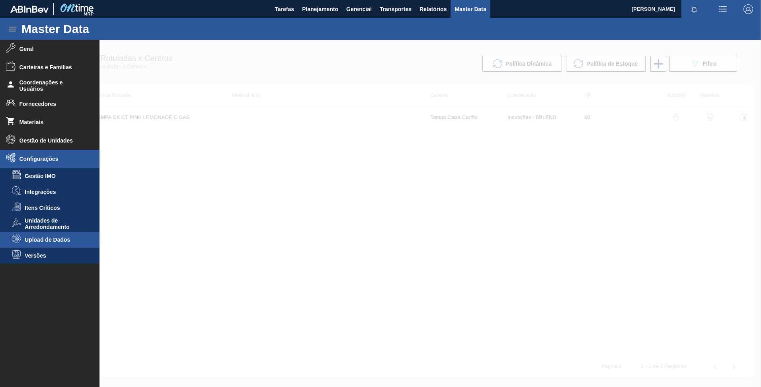
click at [47, 234] on li "Upload de Dados" at bounding box center [49, 240] width 99 height 16
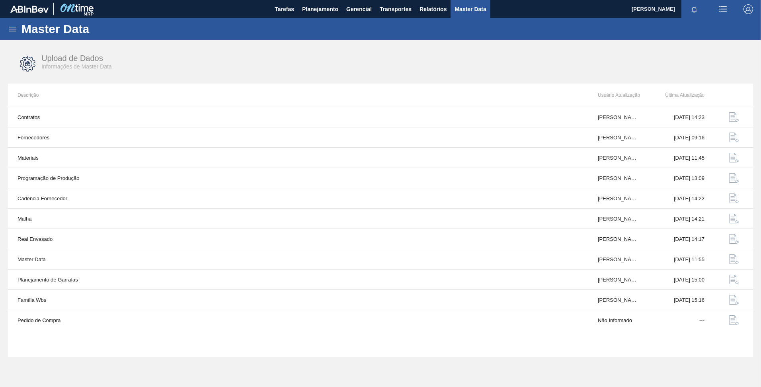
click at [468, 5] on span "Master Data" at bounding box center [469, 9] width 31 height 10
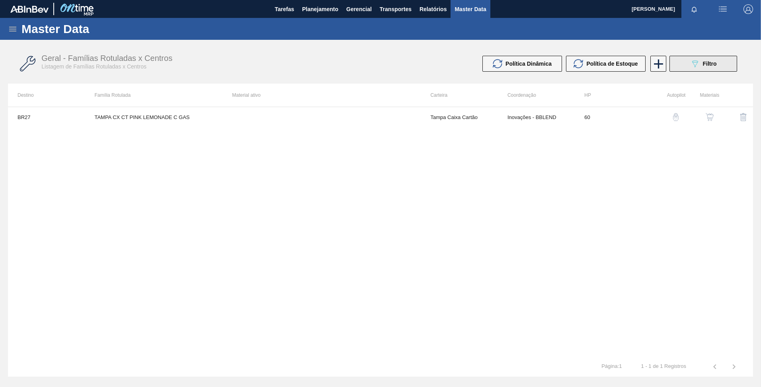
click at [681, 69] on button "089F7B8B-B2A5-4AFE-B5C0-19BA573D28AC Filtro" at bounding box center [703, 64] width 68 height 16
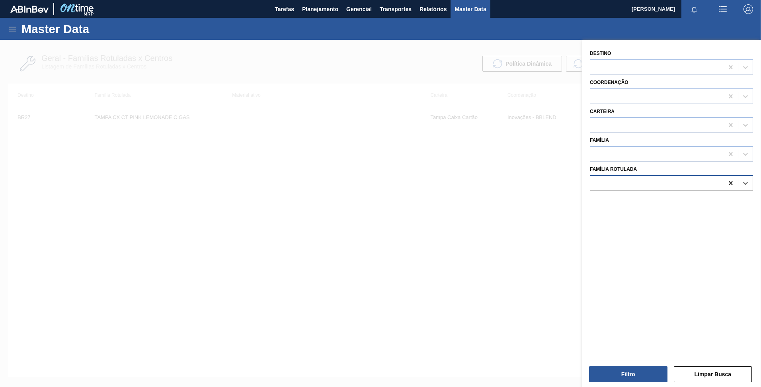
click at [728, 185] on icon at bounding box center [730, 183] width 8 height 8
click at [640, 185] on div at bounding box center [656, 183] width 133 height 12
click at [634, 180] on div at bounding box center [656, 183] width 133 height 12
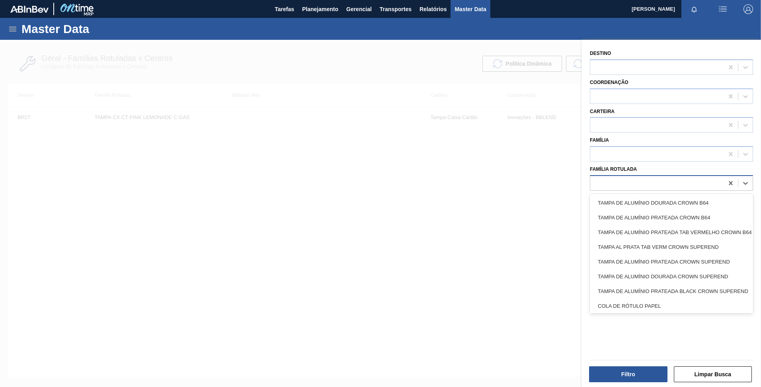
paste Rotulada "ANTI-ESPUMANTE;FE 05.17;;"
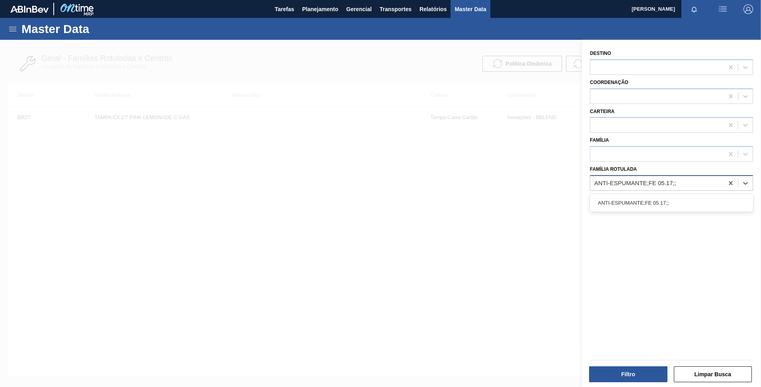
paste Rotulada "ANTI-ESPUMANTE;FE 05.17;;"
type Rotulada "ANTI-ESPUMANTE;FE 05.17;;ANTI-ESPUMANTE;FE 05.17;;"
click at [728, 184] on icon at bounding box center [730, 183] width 4 height 4
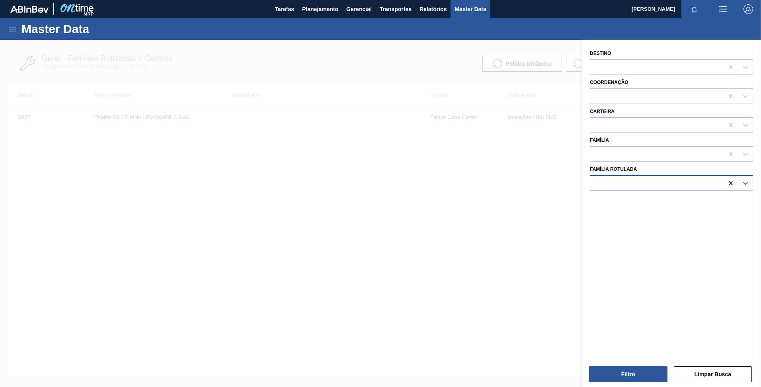
paste Rotulada "ANTI-ESPUMANTE;FE 05.17;;"
type Rotulada "ANTI-ESPUMANTE;FE 05.17;;"
click at [642, 206] on div "ANTI-ESPUMANTE;FE 05.17;;" at bounding box center [671, 202] width 163 height 15
click at [629, 375] on button "Filtro" at bounding box center [628, 374] width 78 height 16
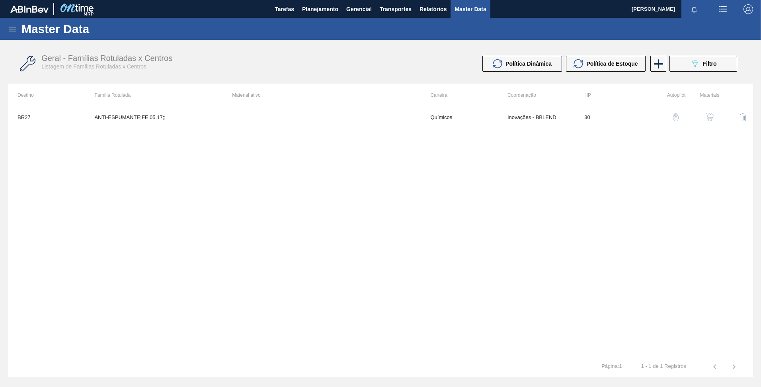
click at [707, 115] on img "button" at bounding box center [709, 117] width 8 height 8
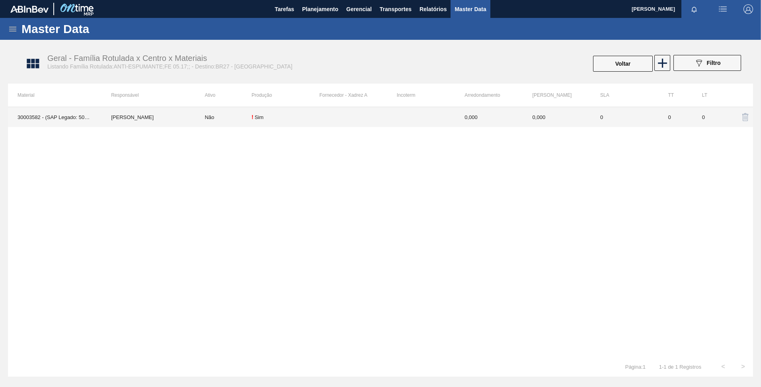
click at [405, 121] on td at bounding box center [421, 117] width 68 height 20
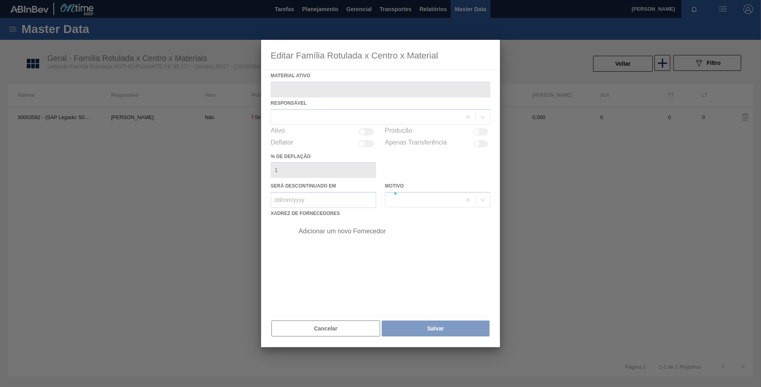
type ativo "30003582 - (SAP Legado: 50009721) - ANTI-ESPUMANTE FE 05.17"
checkbox input "true"
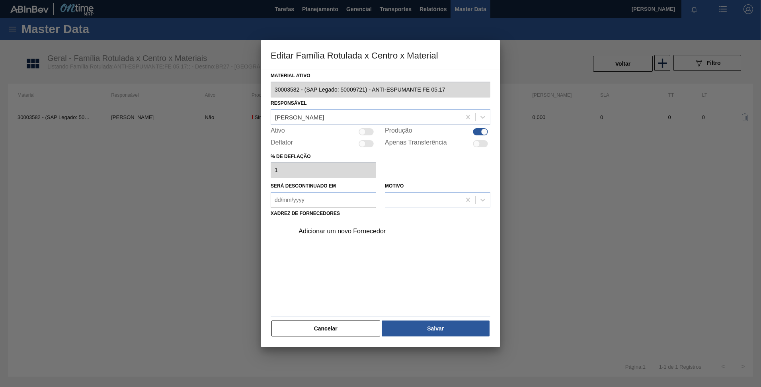
click at [347, 228] on div "Adicionar um novo Fornecedor" at bounding box center [376, 231] width 156 height 7
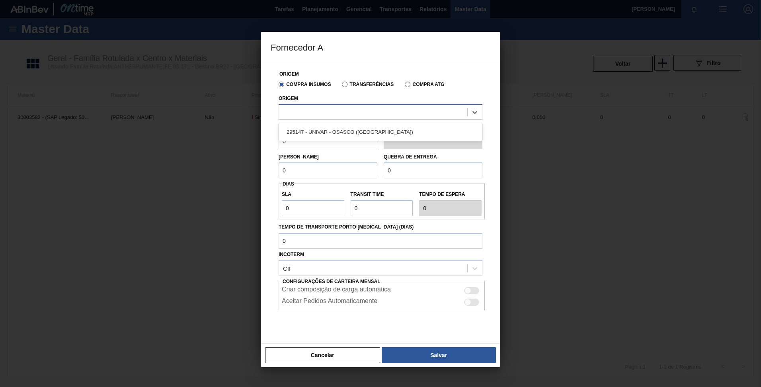
click at [336, 119] on div at bounding box center [380, 112] width 204 height 16
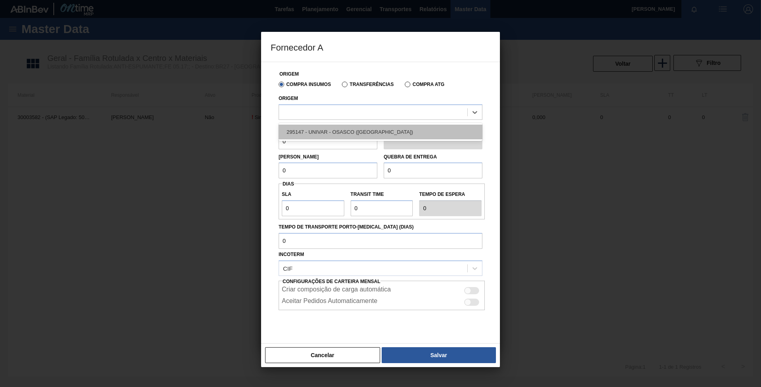
click at [333, 134] on div "295147 - UNIVAR - OSASCO ([GEOGRAPHIC_DATA])" at bounding box center [380, 132] width 204 height 15
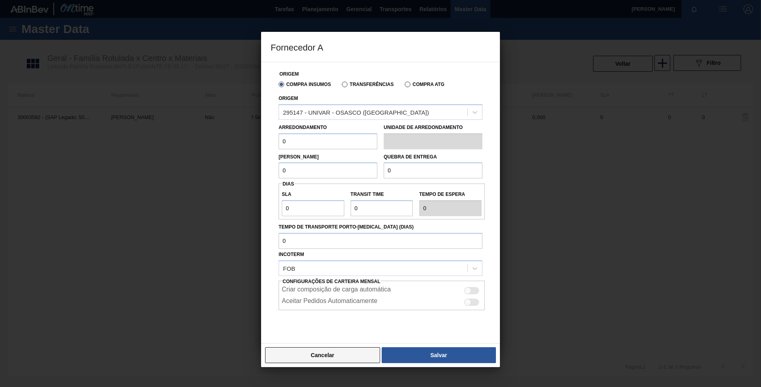
click at [339, 349] on button "Cancelar" at bounding box center [322, 355] width 115 height 16
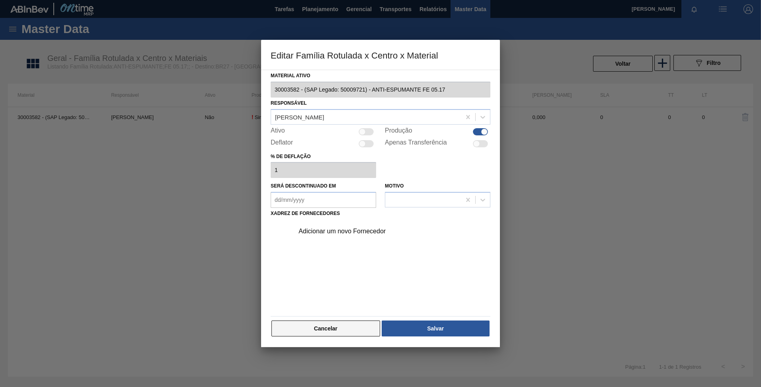
click at [333, 329] on button "Cancelar" at bounding box center [325, 328] width 109 height 16
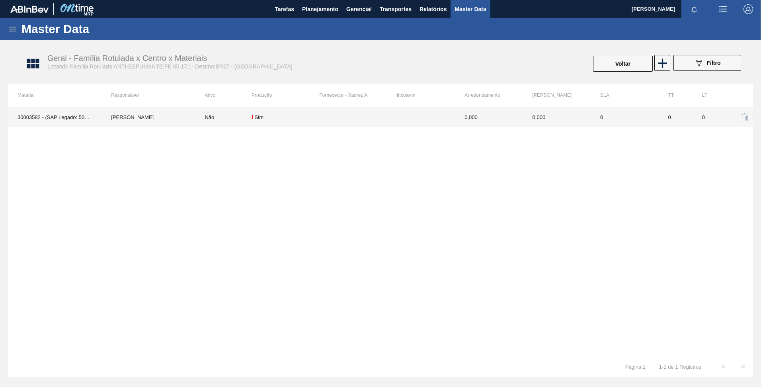
click at [304, 117] on div "! Sim" at bounding box center [285, 117] width 68 height 6
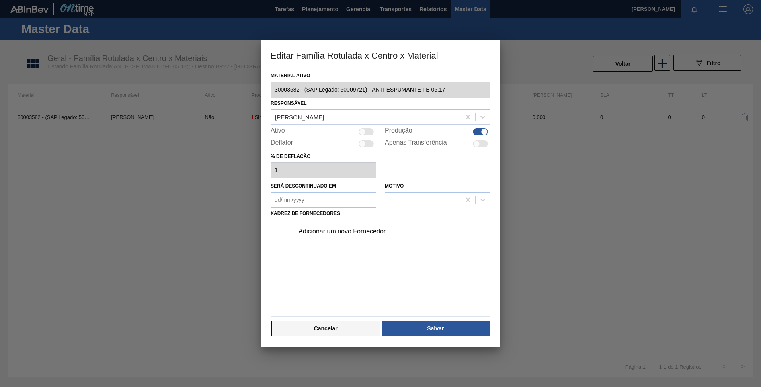
click at [338, 332] on button "Cancelar" at bounding box center [325, 328] width 109 height 16
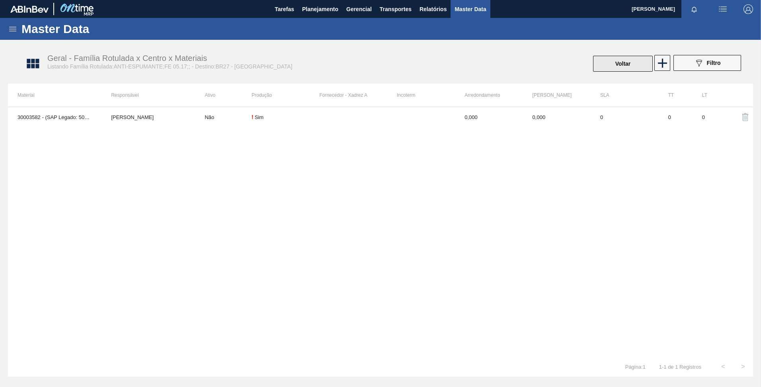
click at [609, 64] on button "Voltar" at bounding box center [623, 64] width 60 height 16
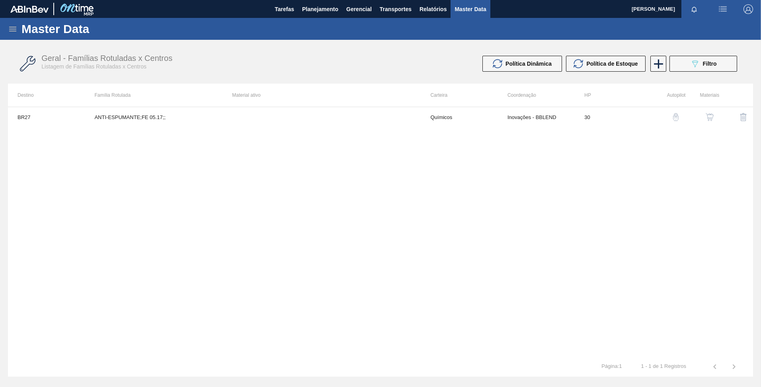
drag, startPoint x: 389, startPoint y: 134, endPoint x: 361, endPoint y: 120, distance: 31.8
click at [389, 134] on div "BR27 ANTI-ESPUMANTE;FE 05.17;; Químicos Inovações - BBLEND 30" at bounding box center [380, 232] width 745 height 250
click at [17, 31] on div "Master Data" at bounding box center [380, 29] width 761 height 22
click at [6, 28] on div "Master Data" at bounding box center [380, 29] width 761 height 22
click at [7, 28] on div "Master Data" at bounding box center [380, 29] width 761 height 22
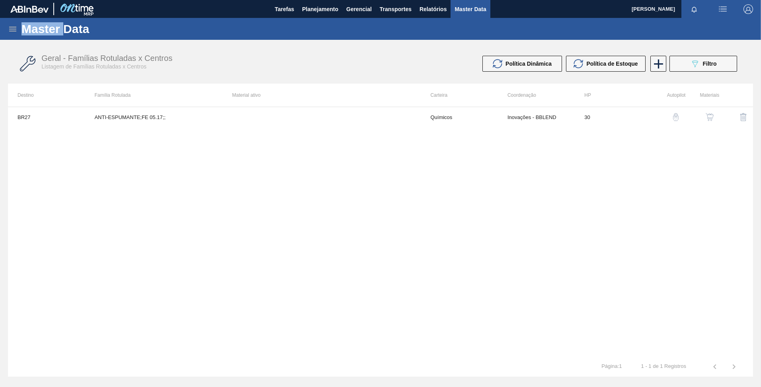
click at [9, 28] on icon at bounding box center [13, 29] width 10 height 10
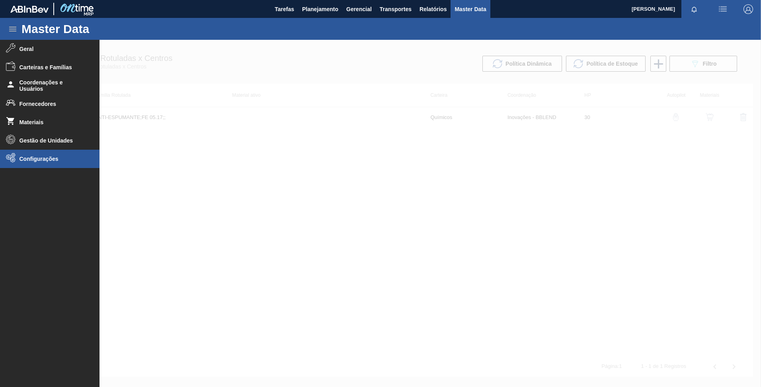
click at [30, 157] on span "Configurações" at bounding box center [52, 159] width 66 height 6
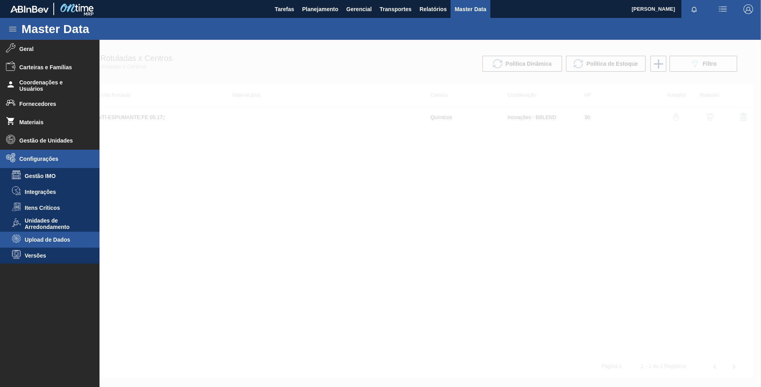
click at [56, 235] on li "Upload de Dados" at bounding box center [49, 240] width 99 height 16
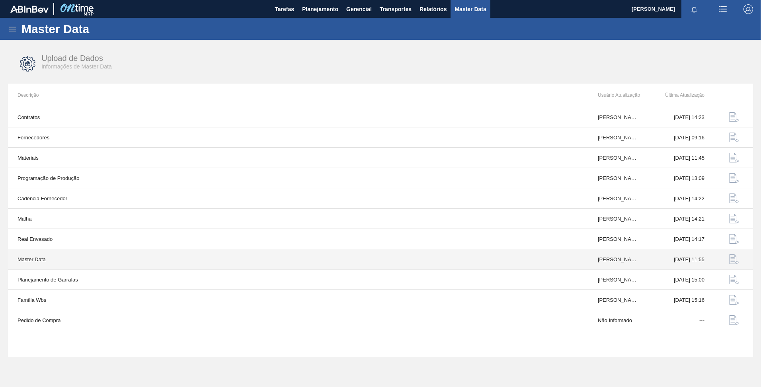
click at [732, 257] on img "button" at bounding box center [734, 259] width 10 height 10
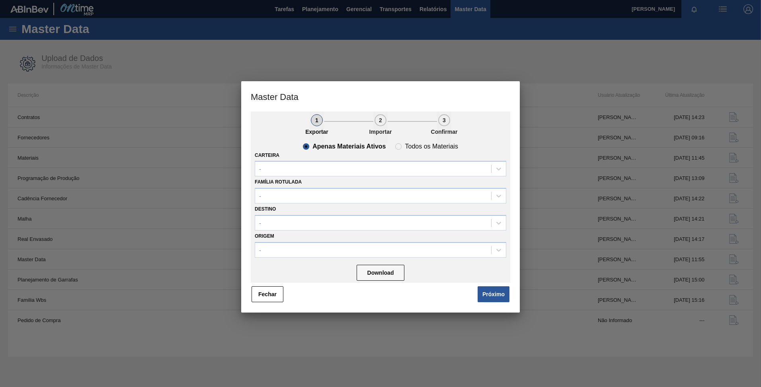
click at [489, 288] on button "Próximo" at bounding box center [493, 294] width 32 height 16
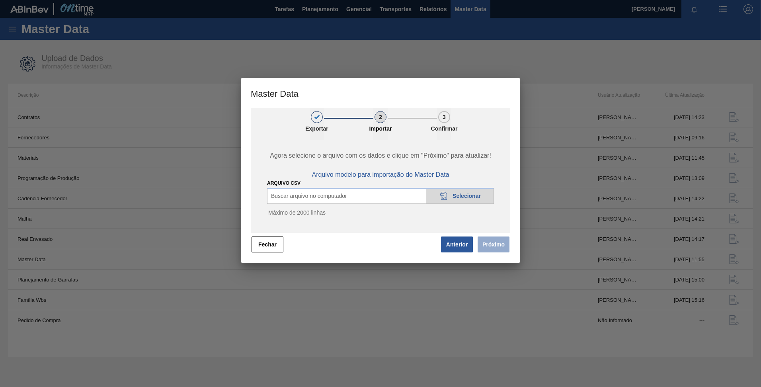
click at [453, 199] on span "Selecionar" at bounding box center [466, 196] width 28 height 6
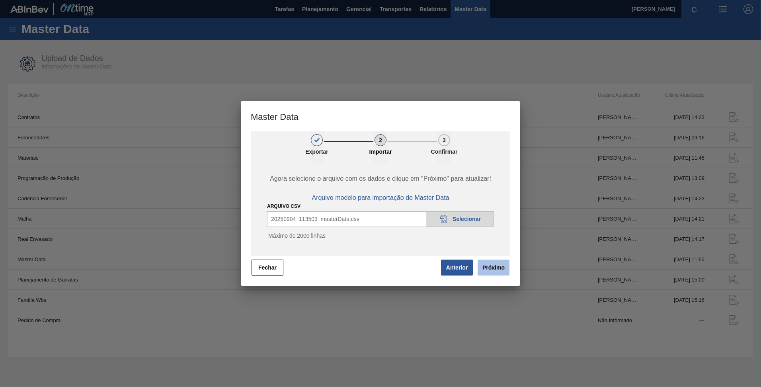
click at [492, 268] on button "Próximo" at bounding box center [493, 267] width 32 height 16
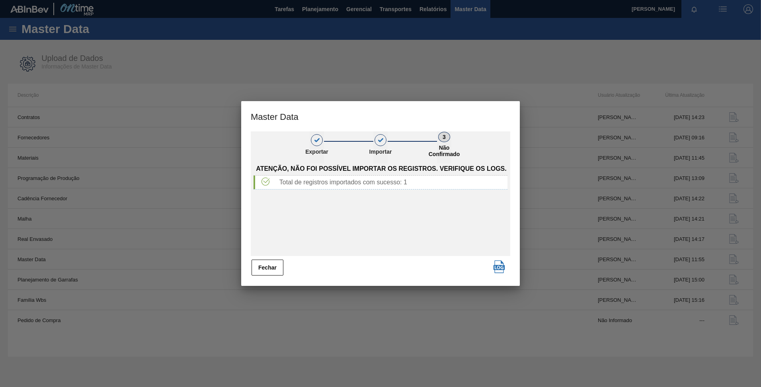
click at [273, 265] on button "Fechar" at bounding box center [267, 267] width 32 height 16
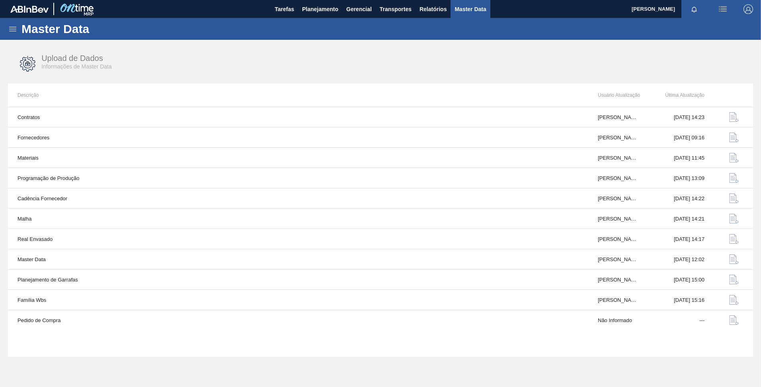
drag, startPoint x: 11, startPoint y: 25, endPoint x: 12, endPoint y: 29, distance: 4.2
click at [12, 27] on icon at bounding box center [13, 29] width 10 height 10
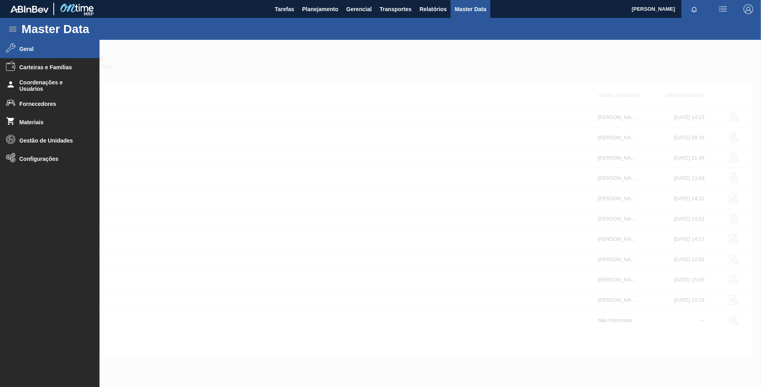
click at [46, 48] on span "Geral" at bounding box center [52, 49] width 66 height 6
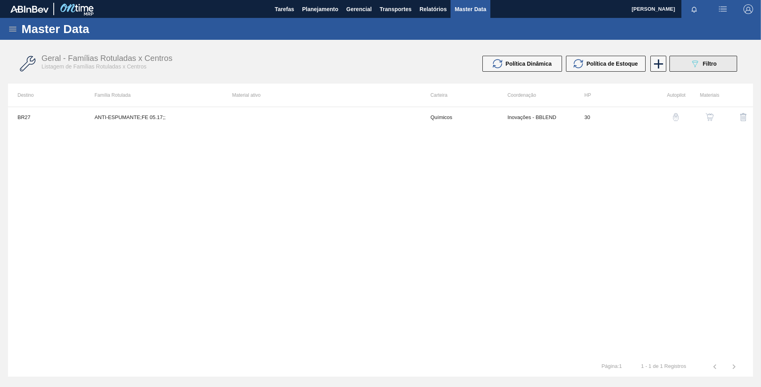
click at [680, 62] on button "089F7B8B-B2A5-4AFE-B5C0-19BA573D28AC Filtro" at bounding box center [703, 64] width 68 height 16
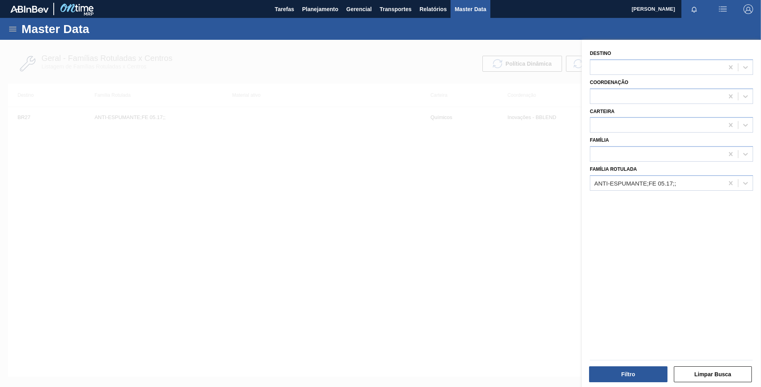
drag, startPoint x: 437, startPoint y: 168, endPoint x: 442, endPoint y: 168, distance: 4.8
click at [437, 168] on div at bounding box center [380, 233] width 761 height 387
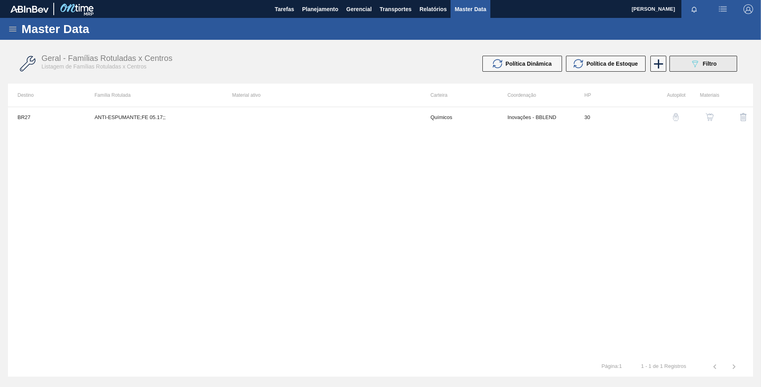
click at [706, 67] on div "089F7B8B-B2A5-4AFE-B5C0-19BA573D28AC Filtro" at bounding box center [703, 64] width 27 height 10
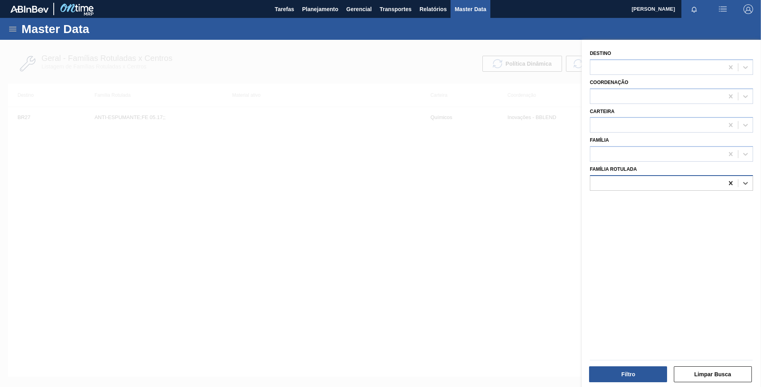
click at [728, 182] on icon at bounding box center [730, 183] width 8 height 8
paste Rotulada "TAMPA CX CT PINK LEMONADE C GAS"
type Rotulada "TAMPA CX CT PINK LEMONADE C GAS"
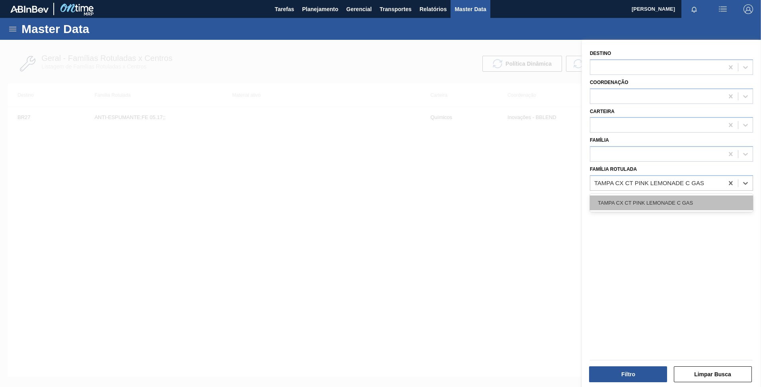
click at [653, 200] on div "TAMPA CX CT PINK LEMONADE C GAS" at bounding box center [671, 202] width 163 height 15
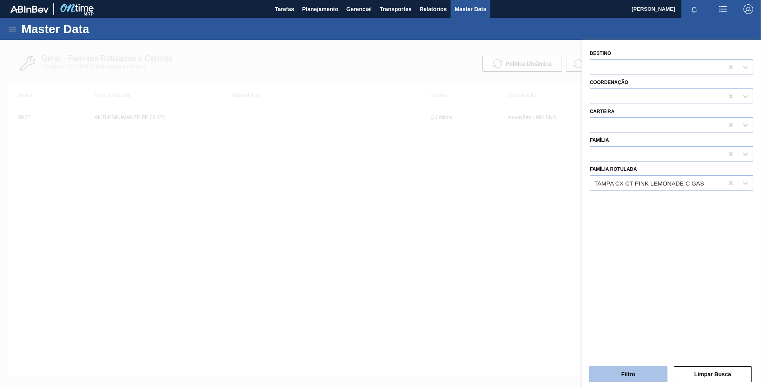
click at [629, 376] on button "Filtro" at bounding box center [628, 374] width 78 height 16
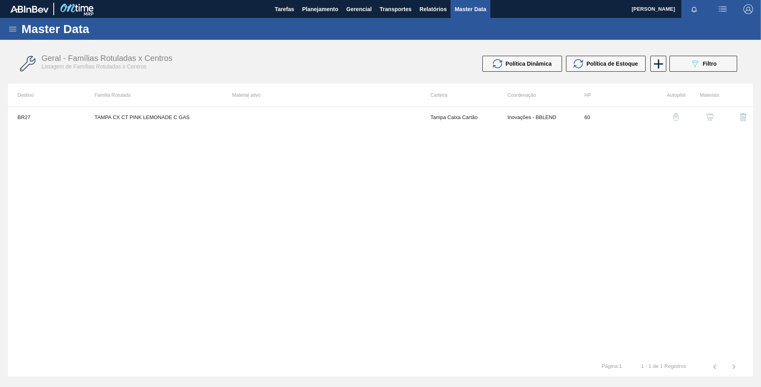
click at [712, 117] on img "button" at bounding box center [709, 117] width 8 height 8
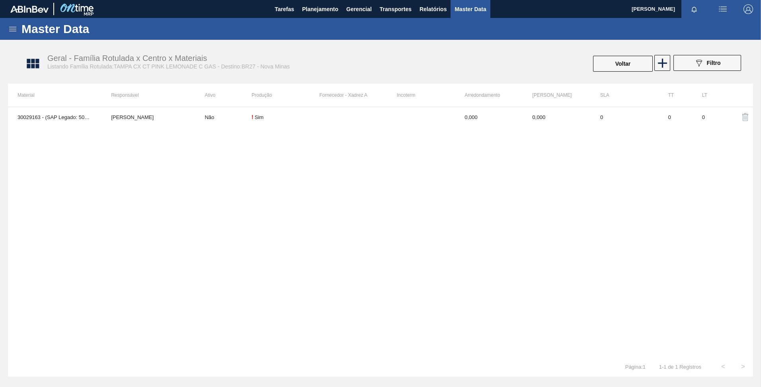
click at [228, 237] on div "30029163 - (SAP Legado: 50815661) - TAMPA CX CT PINK LEMONADE C GAS [PERSON_NAM…" at bounding box center [380, 232] width 745 height 250
